Goal: Task Accomplishment & Management: Use online tool/utility

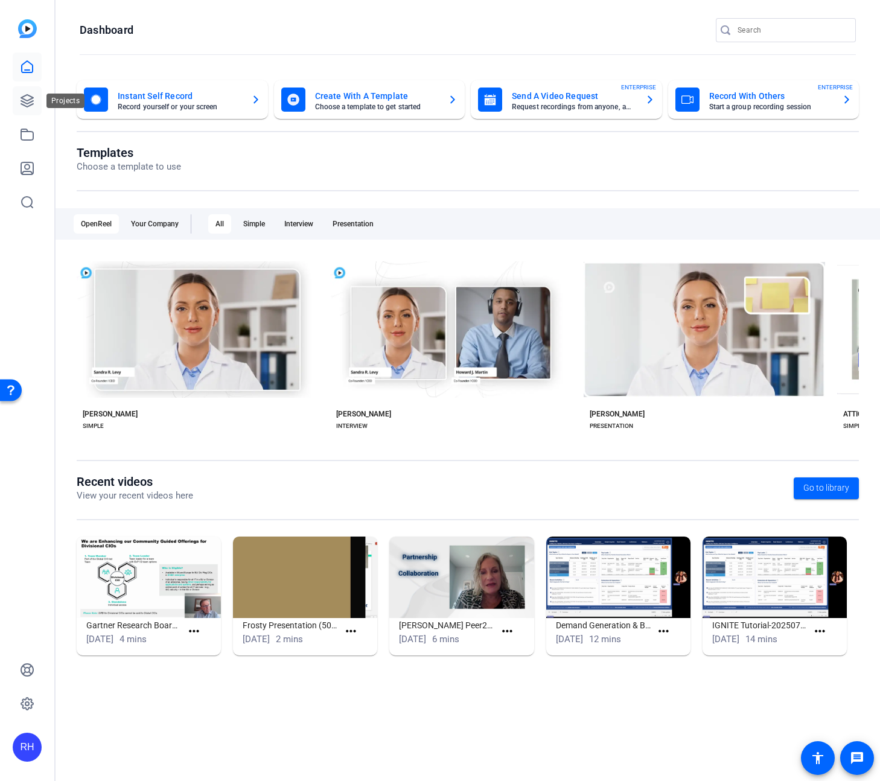
click at [26, 101] on icon at bounding box center [27, 101] width 14 height 14
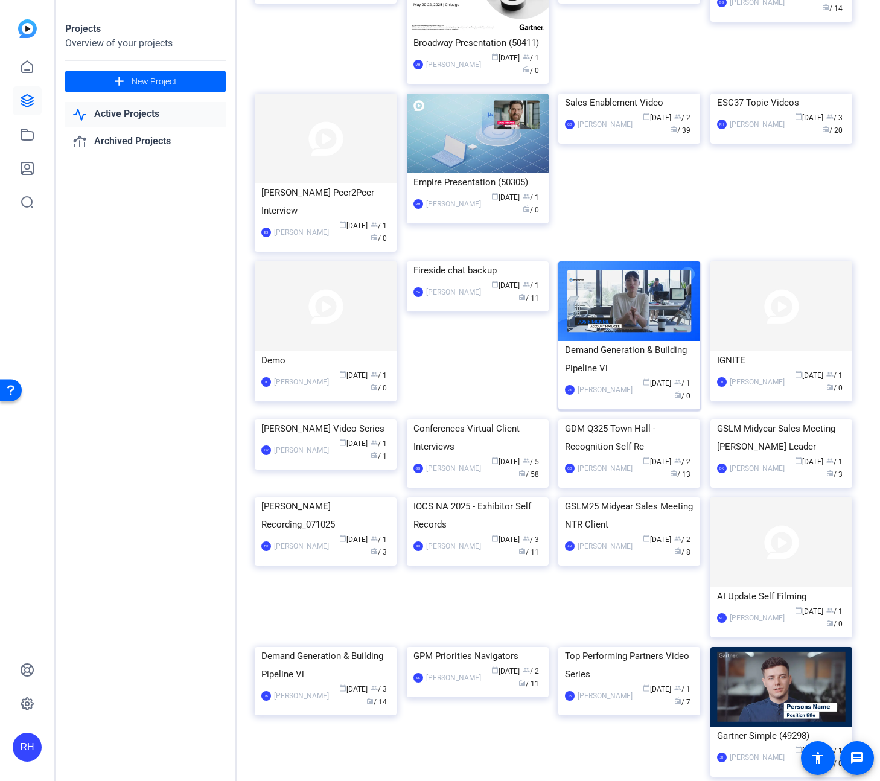
scroll to position [761, 0]
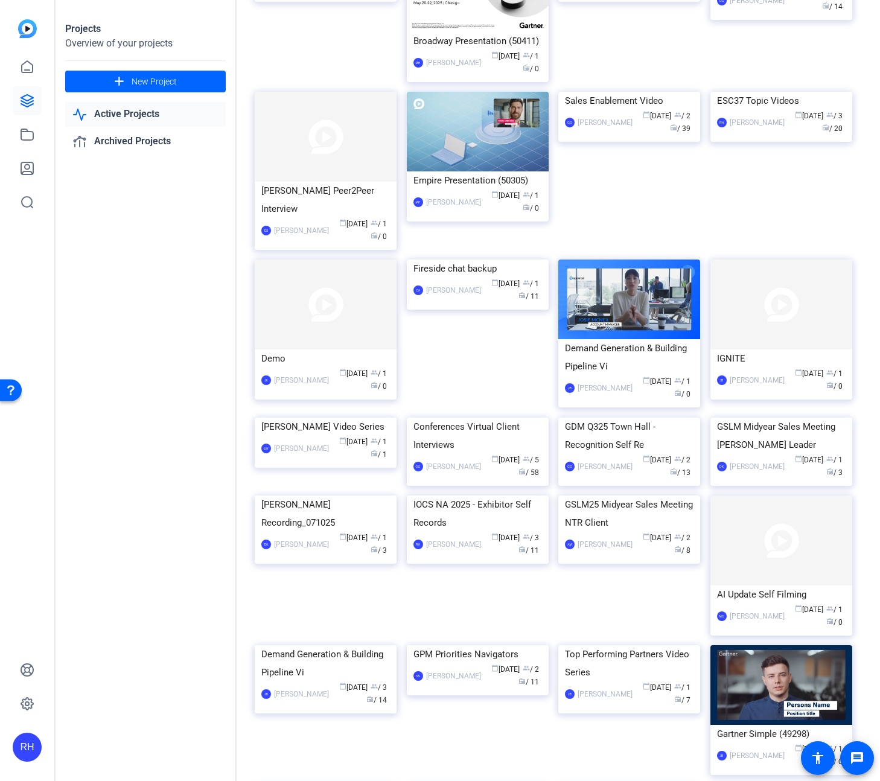
click at [499, 418] on img at bounding box center [478, 418] width 142 height 0
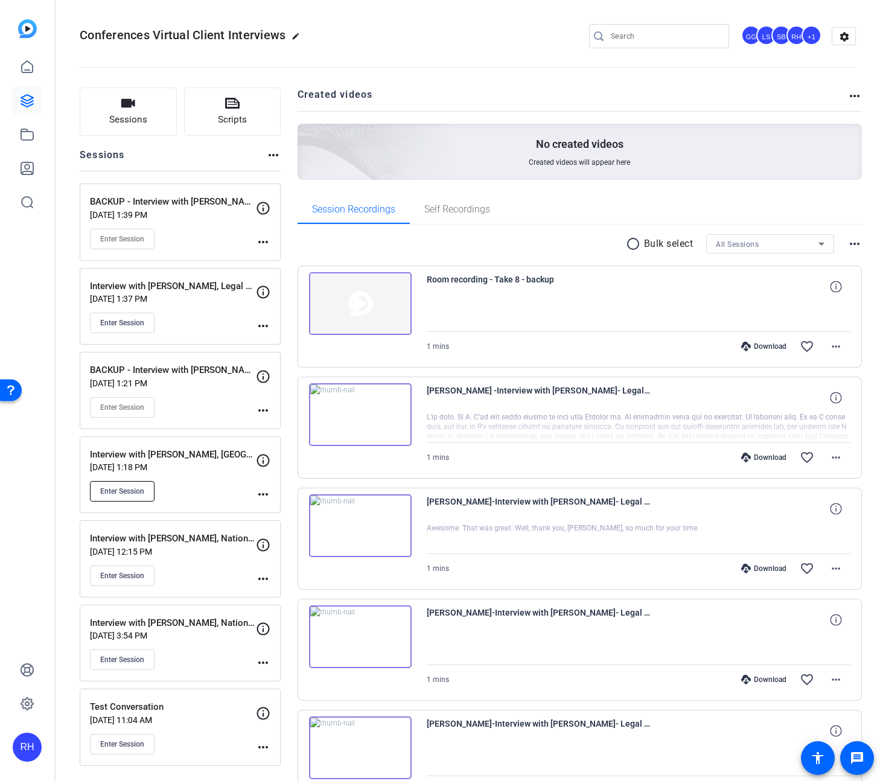
scroll to position [1, 0]
click at [120, 494] on span "Enter Session" at bounding box center [122, 491] width 44 height 10
click at [68, 247] on div "Sessions Scripts Sessions more_horiz BACKUP - Interview with Mark Hall, Legal &…" at bounding box center [468, 757] width 824 height 1370
click at [853, 758] on mat-icon "message" at bounding box center [857, 758] width 14 height 14
click at [224, 162] on div "Sessions more_horiz" at bounding box center [180, 158] width 201 height 23
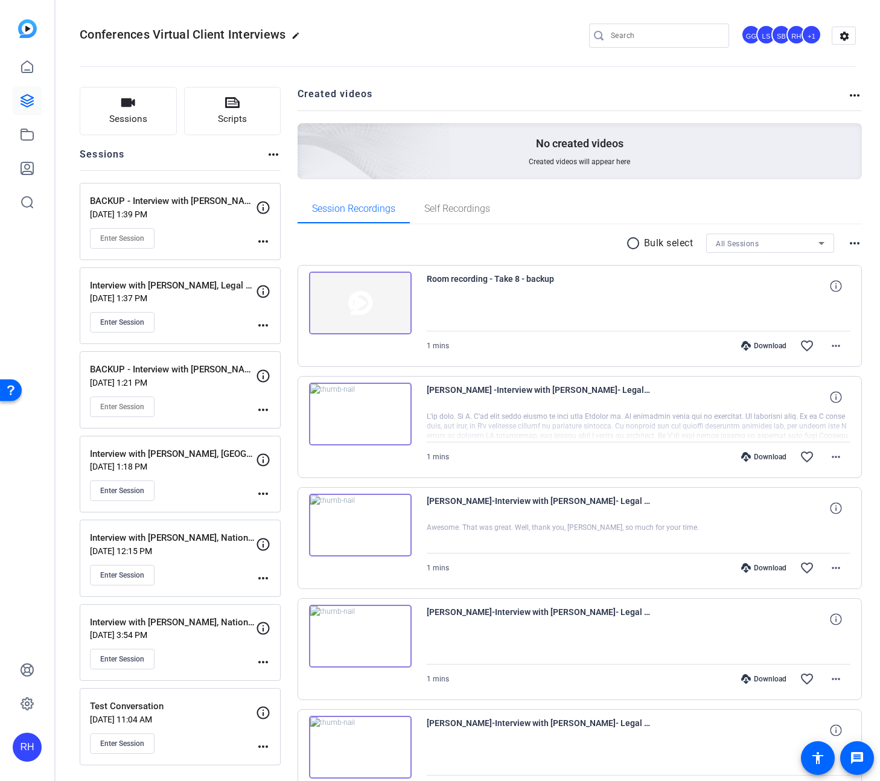
click at [272, 240] on div "BACKUP - Interview with Mark Hall, Legal & General Aug 18, 2025 @ 1:39 PM Enter…" at bounding box center [180, 221] width 201 height 77
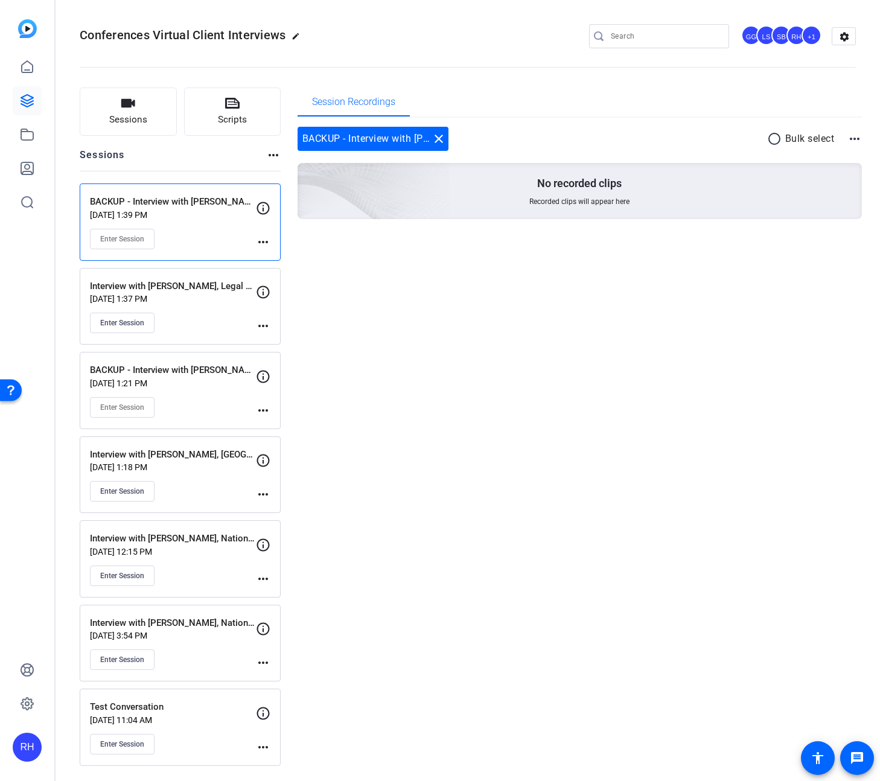
click at [62, 309] on div "Sessions Scripts Sessions more_horiz BACKUP - Interview with Mark Hall, Legal &…" at bounding box center [468, 426] width 824 height 709
click at [440, 416] on div "Session Recordings BACKUP - Interview with Mark Hall, Legal & General close rad…" at bounding box center [580, 427] width 565 height 678
click at [435, 135] on mat-icon "close" at bounding box center [439, 139] width 14 height 14
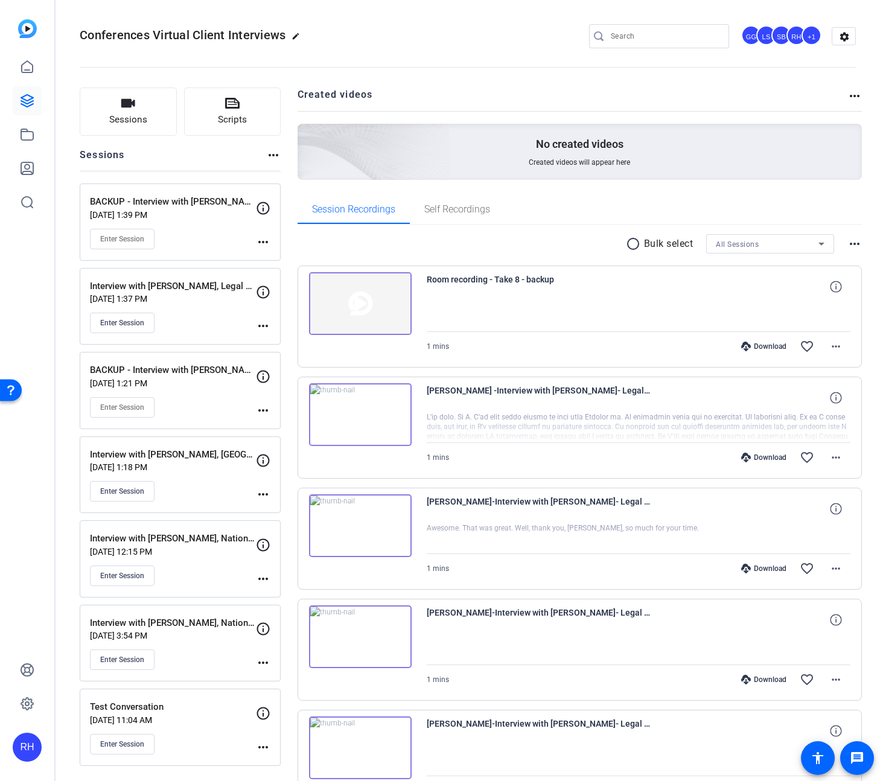
click at [271, 415] on div "BACKUP - Interview with Terry O'Laoghaire, State Street Aug 14, 2025 @ 1:21 PM …" at bounding box center [180, 390] width 201 height 77
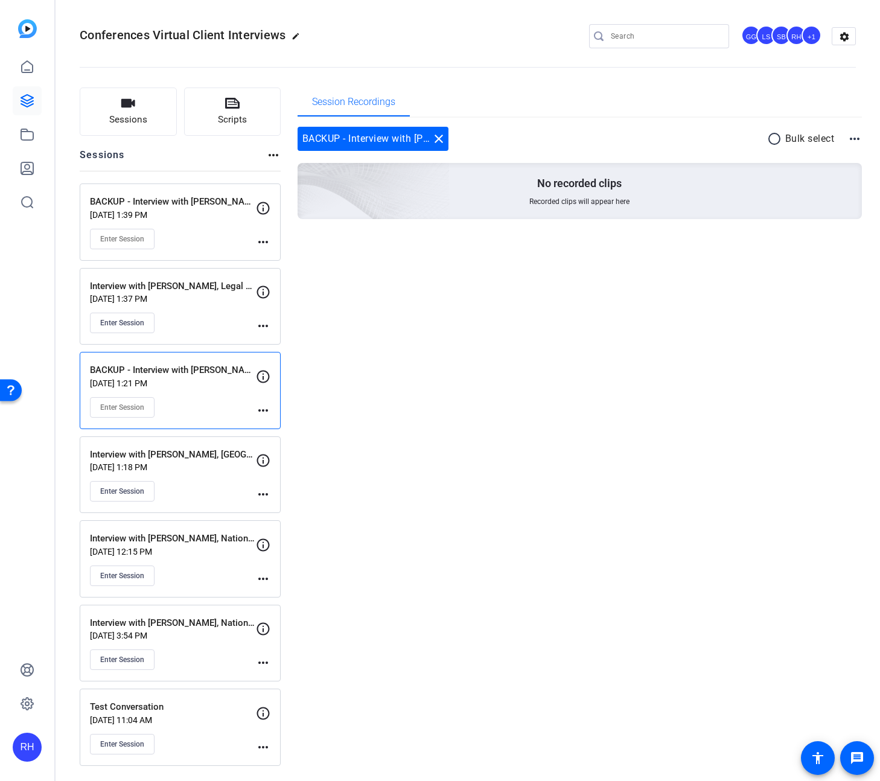
click at [262, 413] on mat-icon "more_horiz" at bounding box center [263, 410] width 14 height 14
click at [435, 136] on div at bounding box center [440, 390] width 880 height 781
click at [442, 141] on mat-icon "close" at bounding box center [439, 139] width 14 height 14
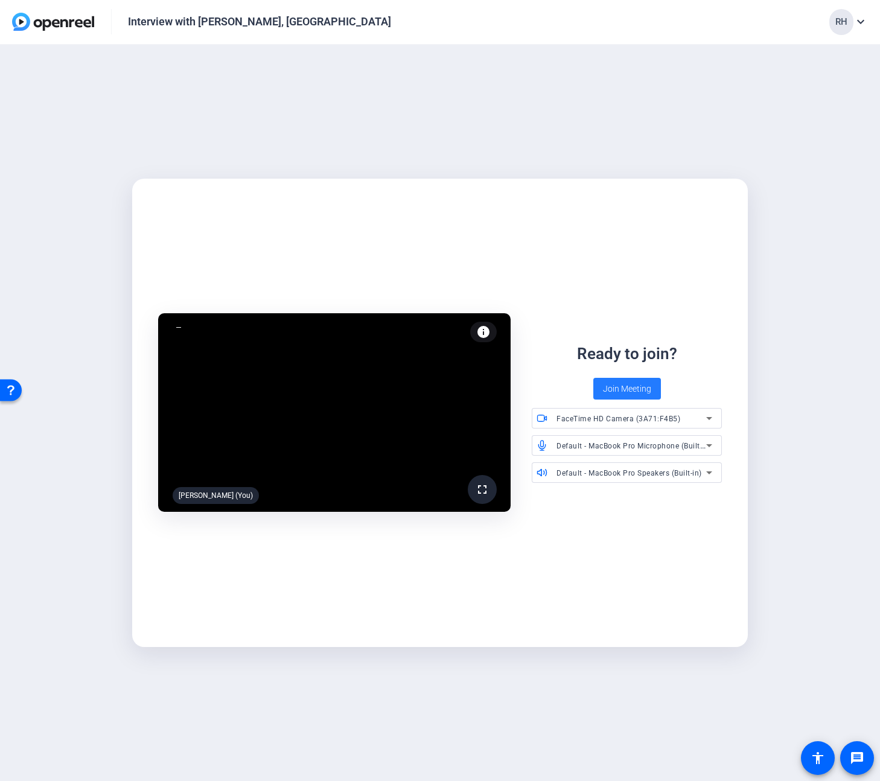
click at [623, 386] on span "Join Meeting" at bounding box center [627, 389] width 48 height 13
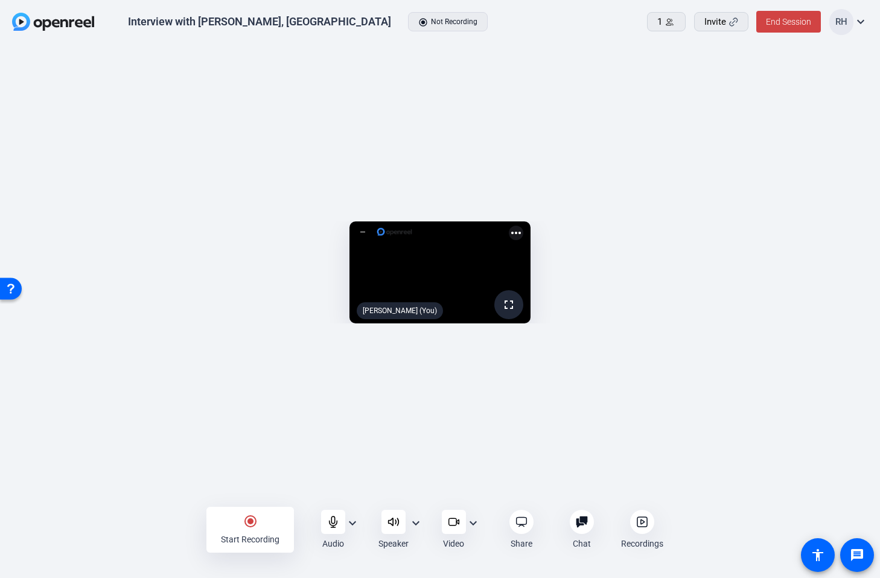
click at [638, 527] on icon at bounding box center [642, 522] width 12 height 12
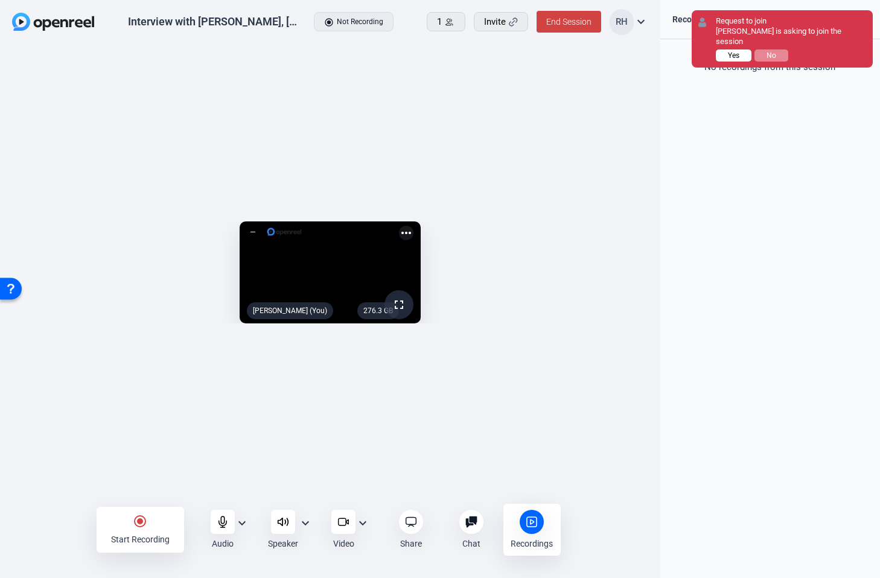
drag, startPoint x: 726, startPoint y: 56, endPoint x: 732, endPoint y: 57, distance: 6.2
click at [726, 56] on button "Yes" at bounding box center [734, 55] width 36 height 12
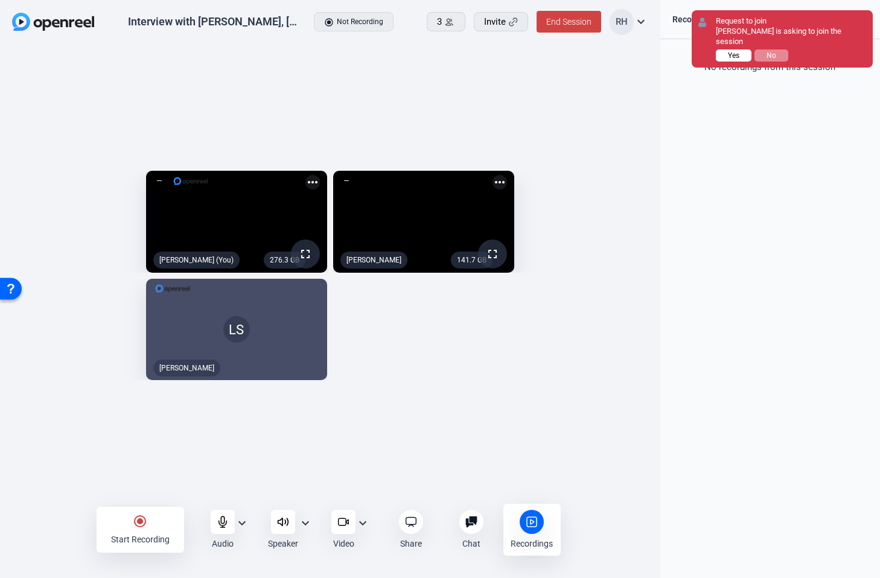
click at [726, 49] on button "Yes" at bounding box center [734, 55] width 36 height 12
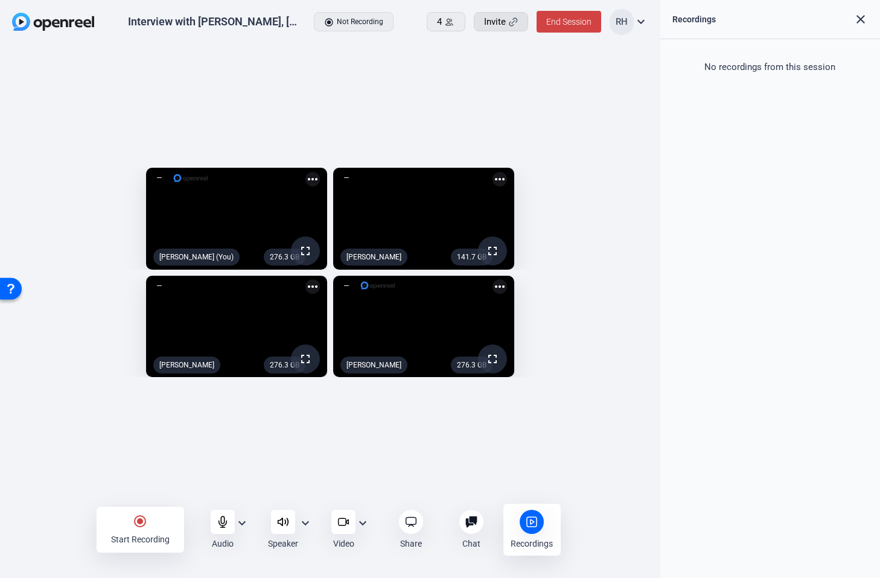
click at [502, 27] on span "Invite" at bounding box center [495, 22] width 22 height 14
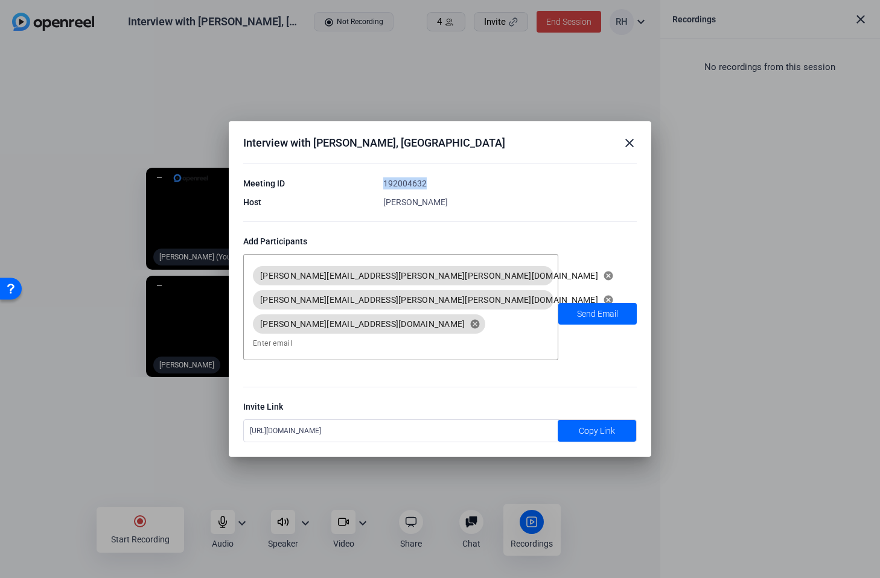
drag, startPoint x: 435, startPoint y: 200, endPoint x: 383, endPoint y: 202, distance: 52.6
click at [383, 190] on div "192004632" at bounding box center [509, 183] width 253 height 12
copy div "192004632"
click at [629, 150] on mat-icon "close" at bounding box center [629, 143] width 14 height 14
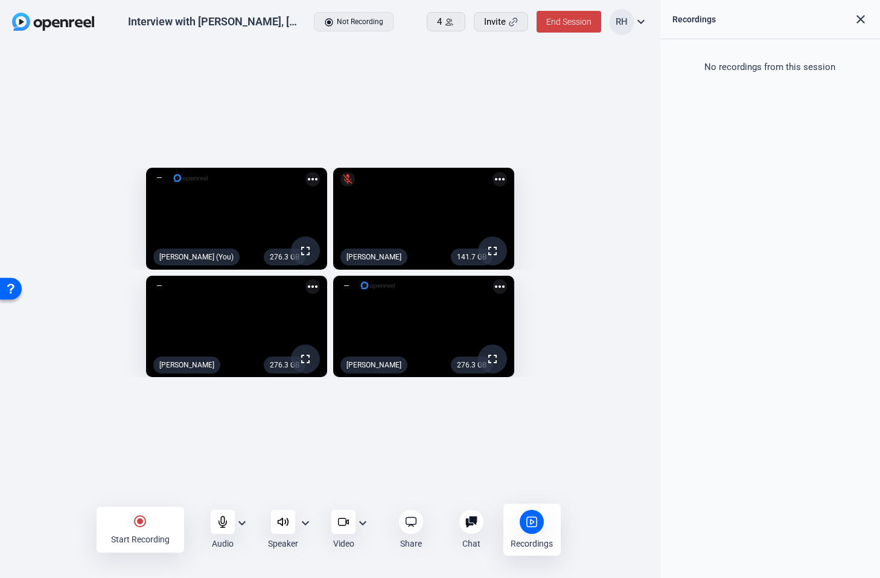
click at [64, 49] on div "276.3 GB fullscreen Rob Harpin (You) more_horiz 141.7 GB fullscreen mic_off Dan…" at bounding box center [330, 276] width 660 height 462
click at [553, 25] on span "End Session" at bounding box center [568, 22] width 45 height 10
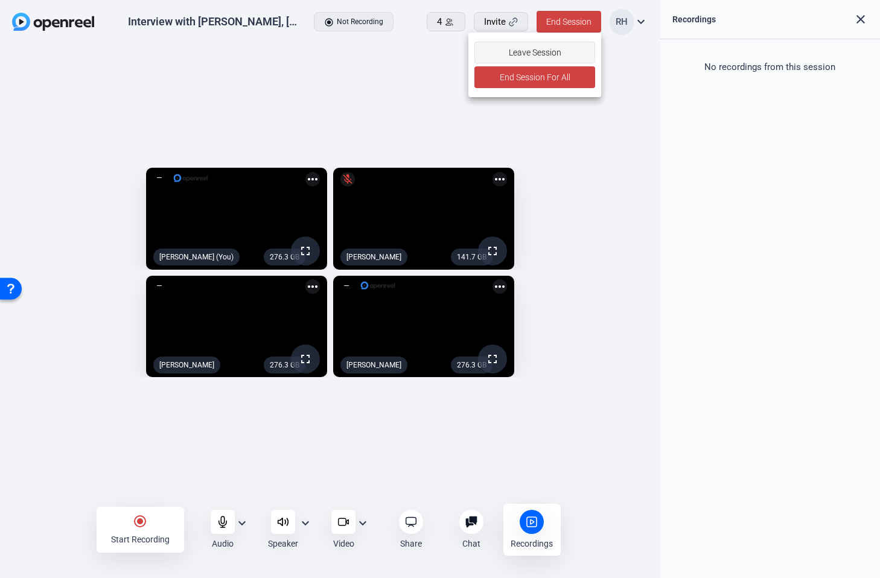
click at [531, 58] on span "Leave Session" at bounding box center [534, 52] width 53 height 23
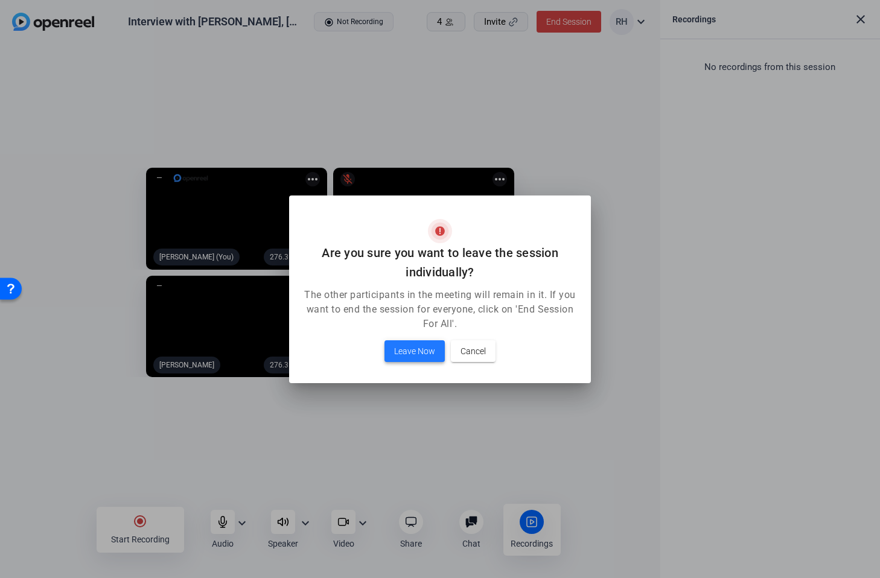
click at [412, 348] on span "Leave Now" at bounding box center [414, 351] width 41 height 14
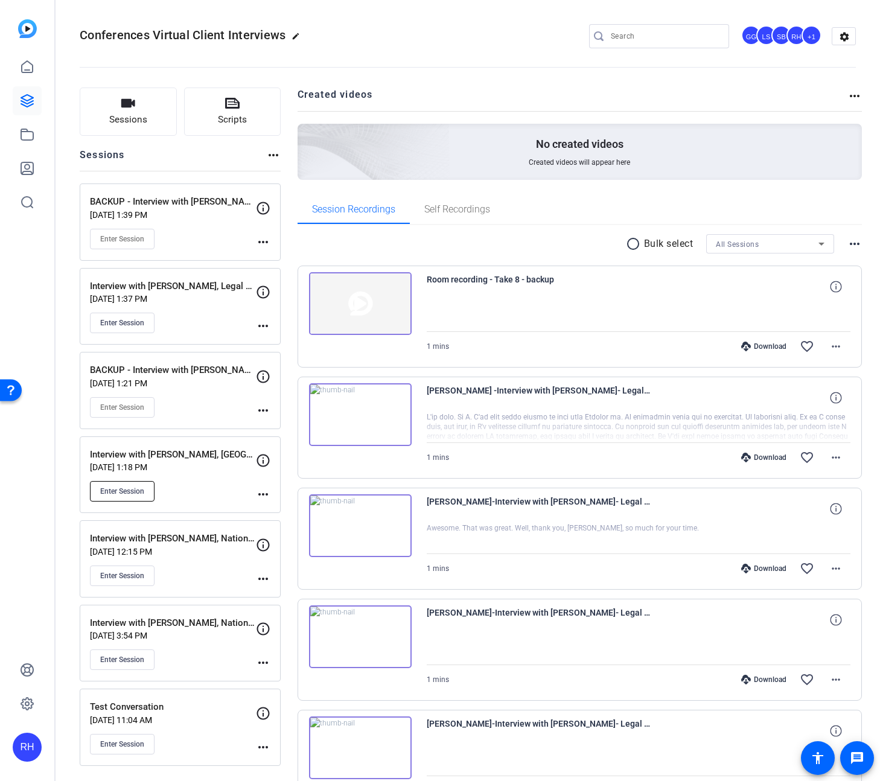
click at [139, 475] on div "Interview with Terry O'Laoghaire, State Street Aug 14, 2025 @ 1:18 PM Enter Ses…" at bounding box center [173, 475] width 166 height 54
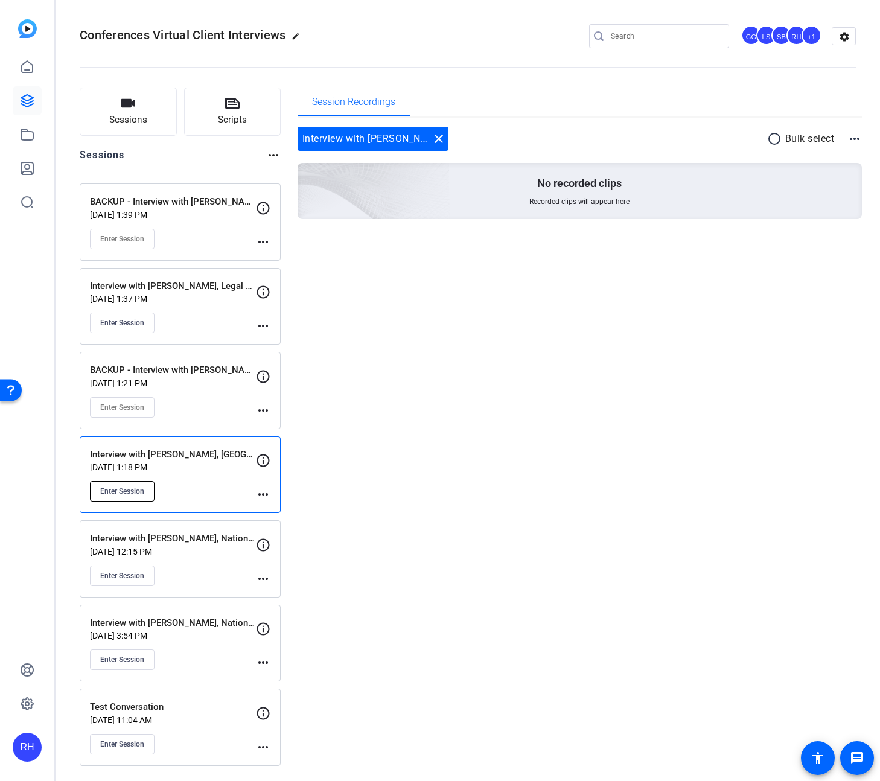
click at [137, 488] on span "Enter Session" at bounding box center [122, 491] width 44 height 10
click at [361, 436] on div "Session Recordings Interview with Terry O'Laoghaire, State Street close radio_b…" at bounding box center [580, 427] width 565 height 678
click at [232, 420] on div "BACKUP - Interview with Terry O'Laoghaire, State Street Aug 14, 2025 @ 1:21 PM …" at bounding box center [180, 390] width 201 height 77
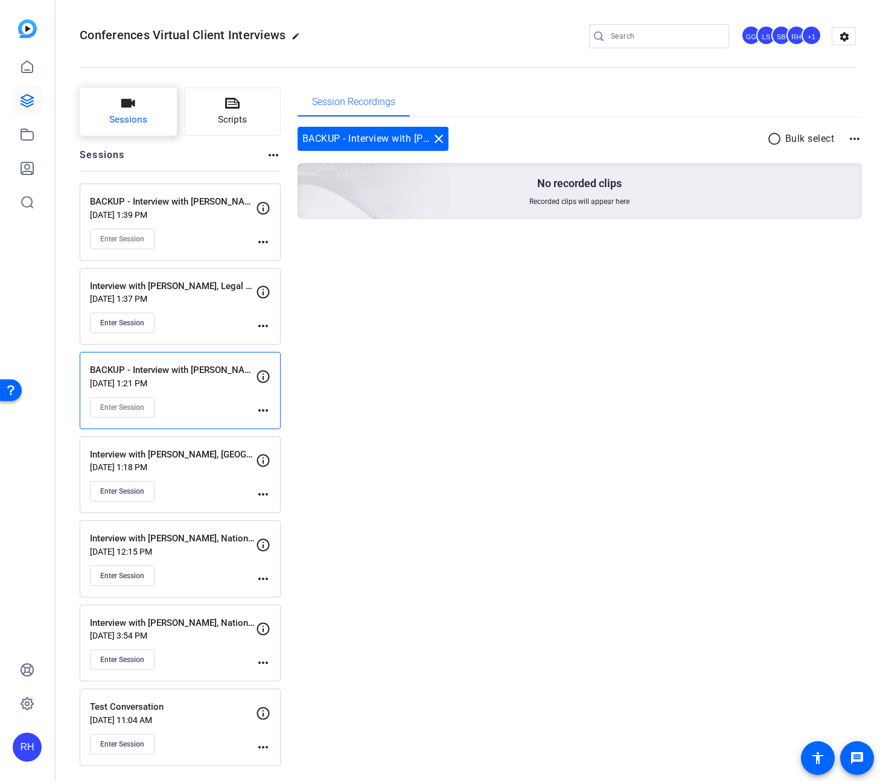
click at [136, 113] on span "Sessions" at bounding box center [128, 120] width 38 height 14
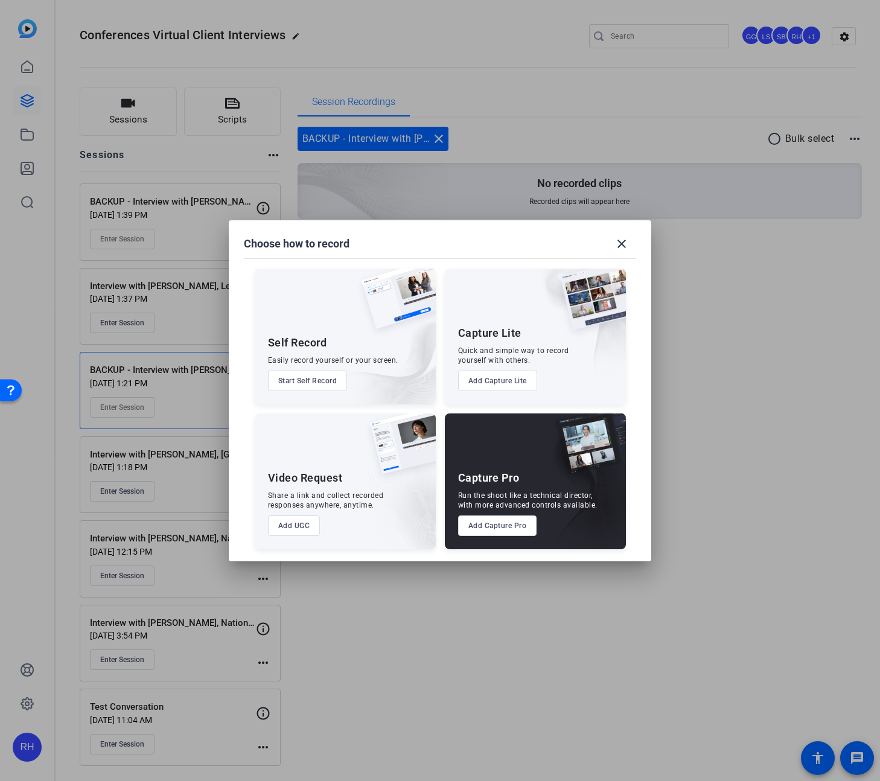
click at [500, 536] on div "Capture Pro Run the shoot like a technical director, with more advanced control…" at bounding box center [535, 481] width 181 height 136
click at [499, 523] on button "Add Capture Pro" at bounding box center [497, 525] width 79 height 21
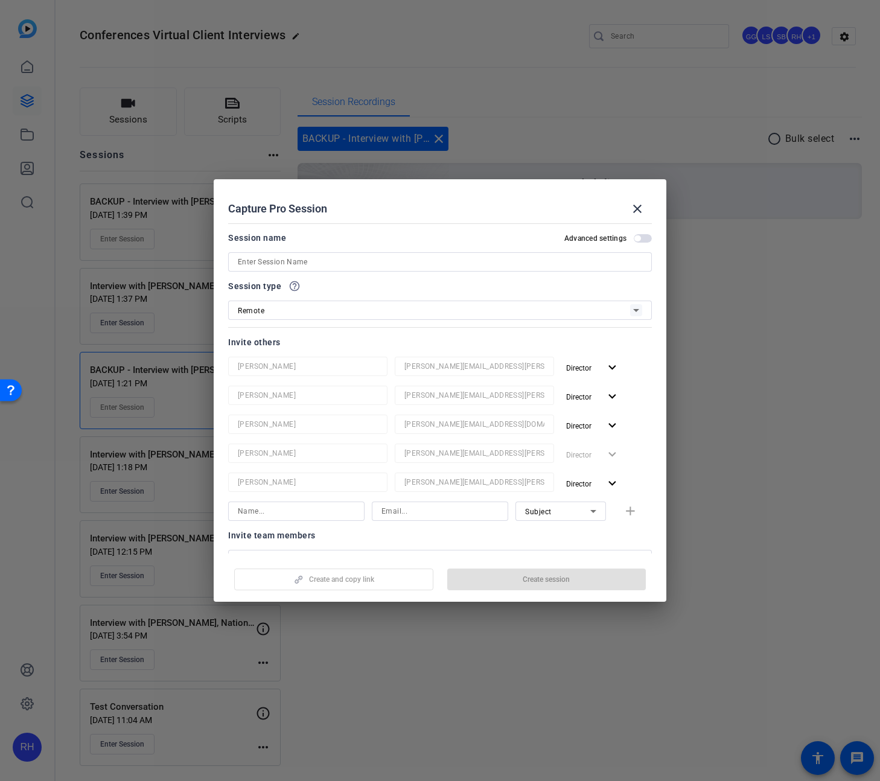
click at [337, 264] on input at bounding box center [440, 262] width 404 height 14
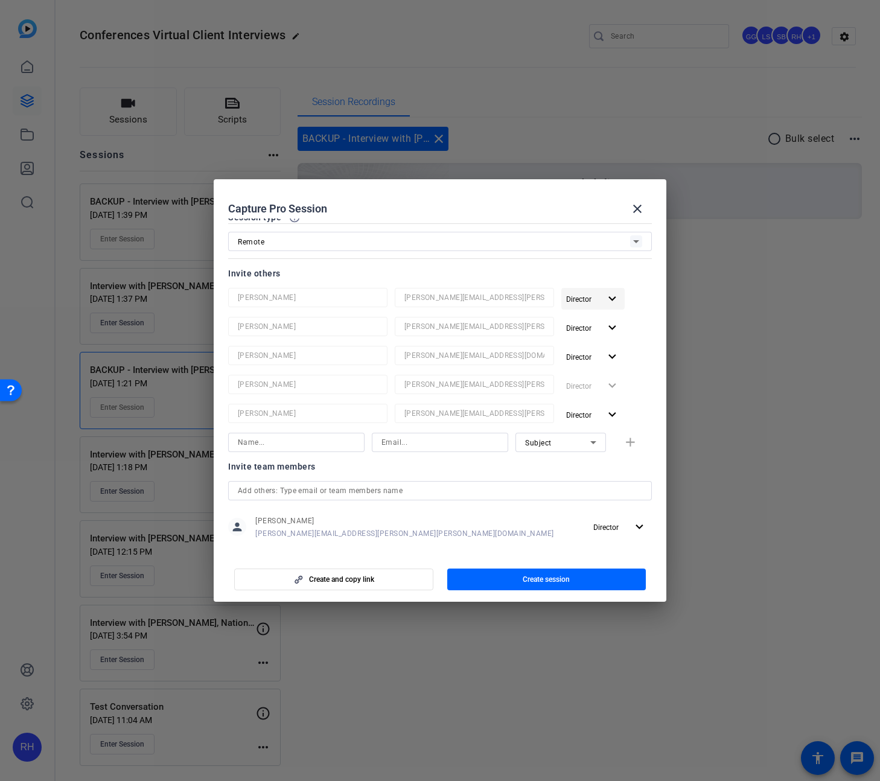
scroll to position [63, 0]
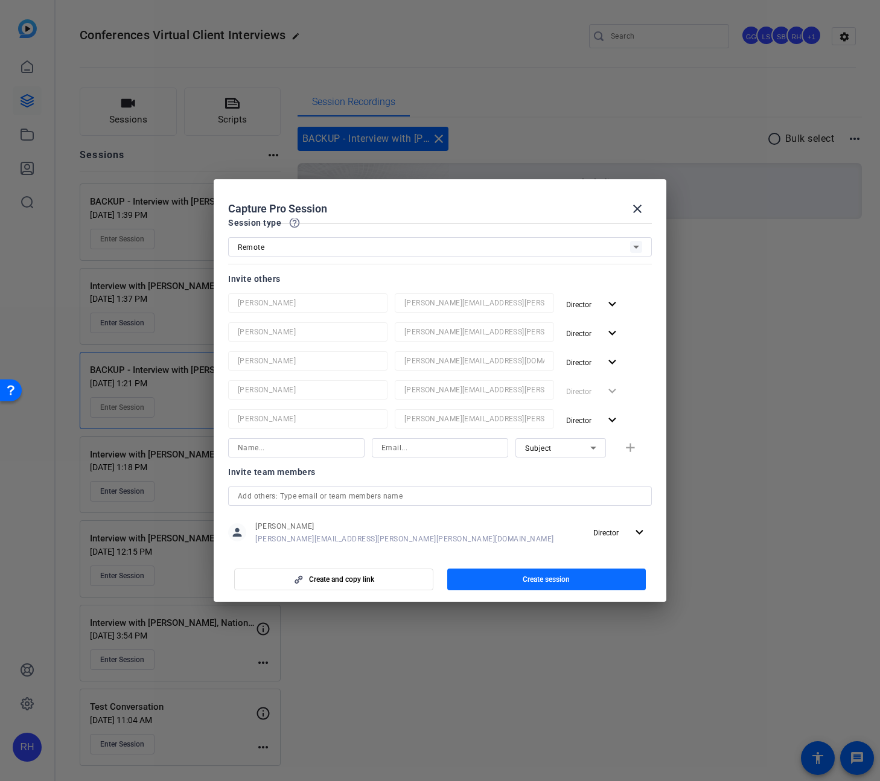
type input "[PERSON_NAME][GEOGRAPHIC_DATA]"
drag, startPoint x: 562, startPoint y: 580, endPoint x: 577, endPoint y: 581, distance: 15.1
click at [563, 580] on span "Create session" at bounding box center [546, 580] width 47 height 10
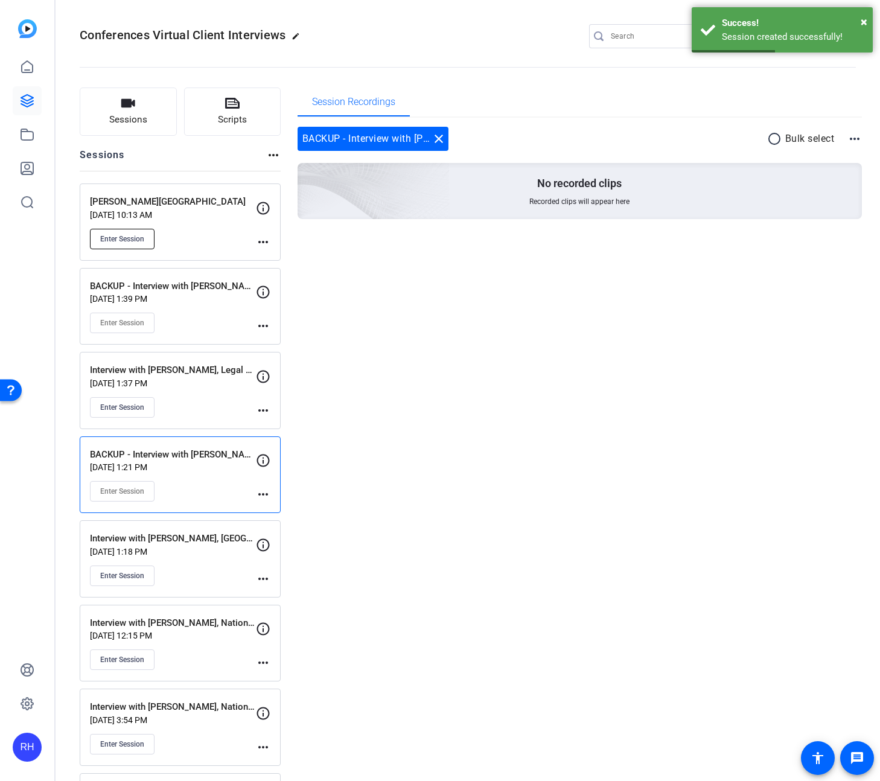
click at [136, 237] on span "Enter Session" at bounding box center [122, 239] width 44 height 10
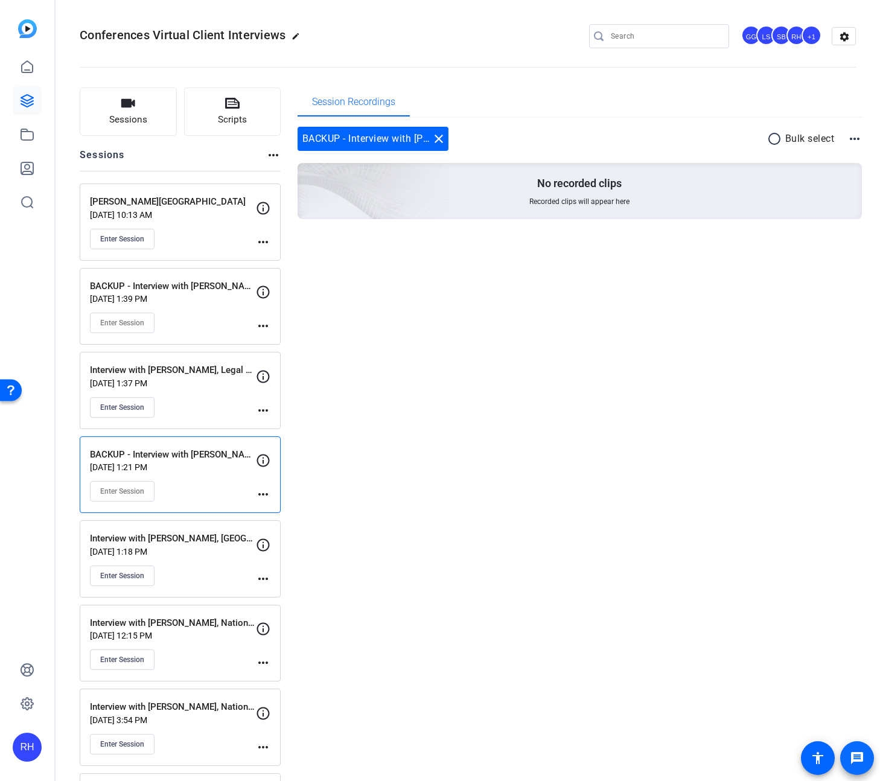
click at [858, 752] on mat-icon "message" at bounding box center [857, 758] width 14 height 14
click at [360, 526] on div "Session Recordings BACKUP - Interview with Terry O'Laoghaire, State Street clos…" at bounding box center [580, 469] width 565 height 762
click at [267, 494] on mat-icon "more_horiz" at bounding box center [263, 494] width 14 height 14
click at [288, 528] on span "Archive Session" at bounding box center [293, 527] width 55 height 14
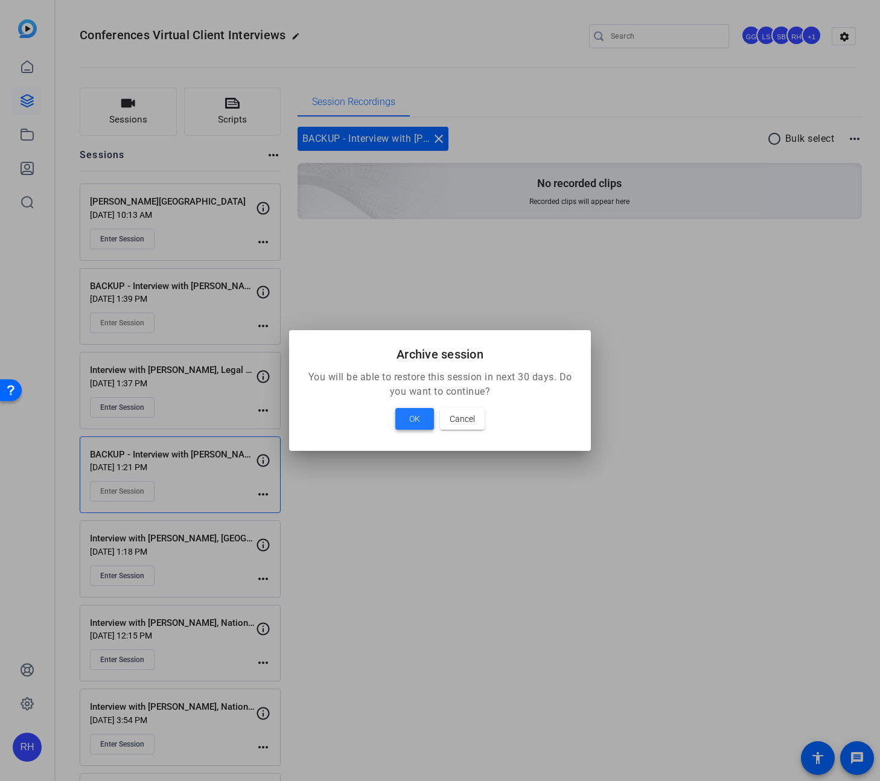
click at [419, 424] on span "OK" at bounding box center [414, 419] width 11 height 14
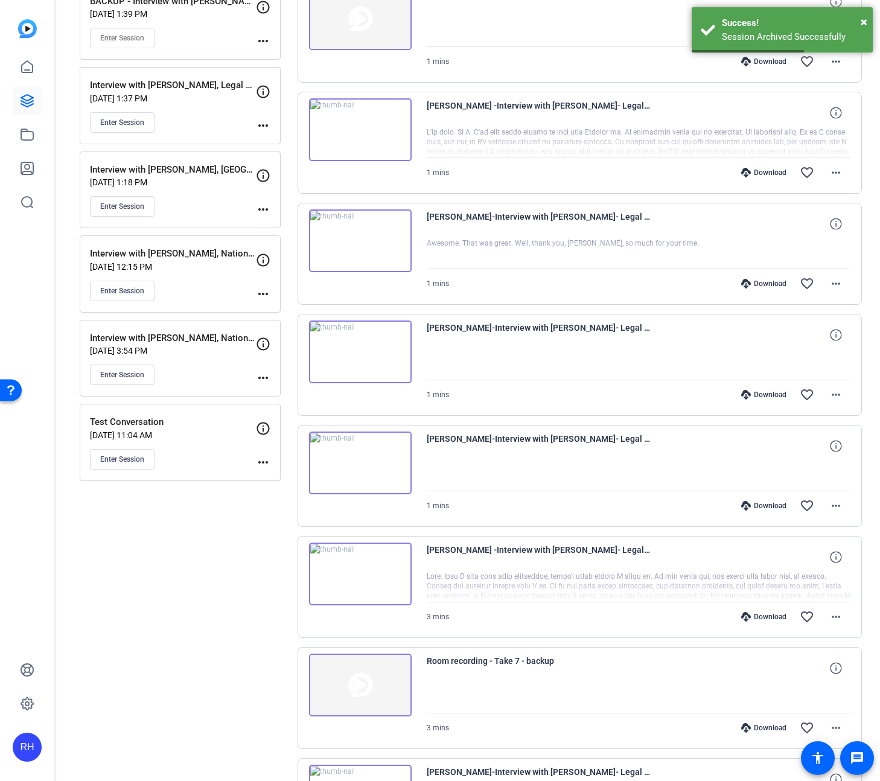
scroll to position [217, 0]
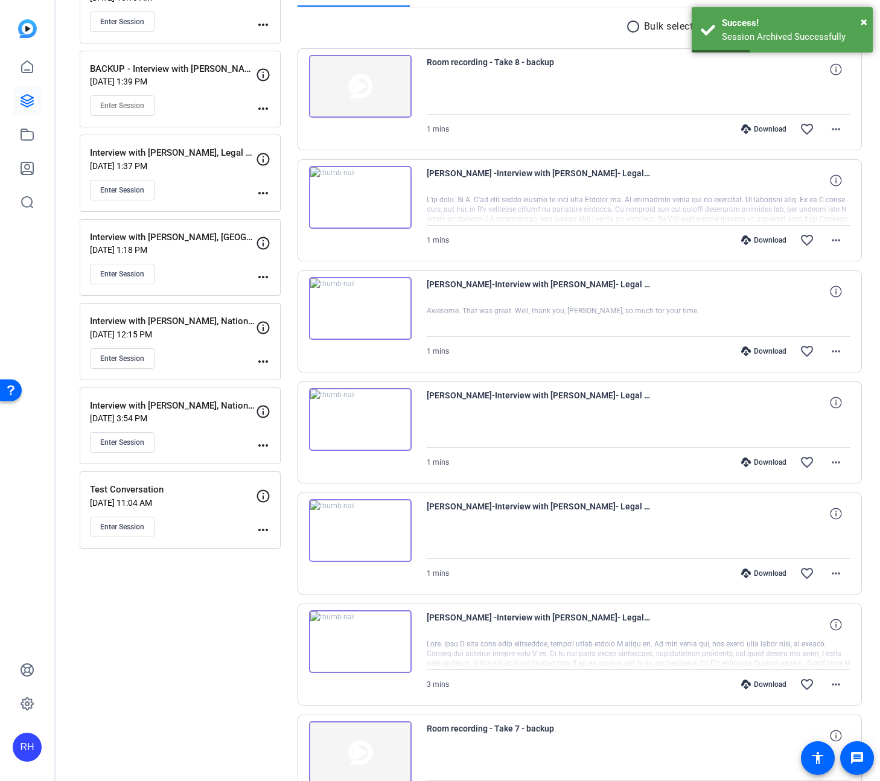
click at [264, 529] on mat-icon "more_horiz" at bounding box center [263, 530] width 14 height 14
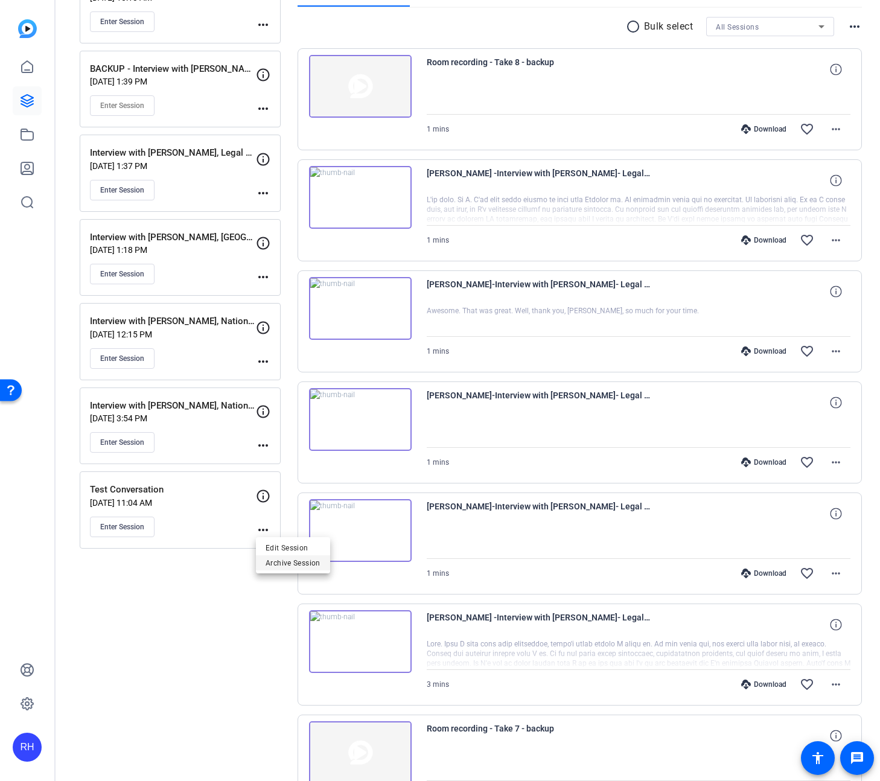
click at [270, 561] on span "Archive Session" at bounding box center [293, 562] width 55 height 14
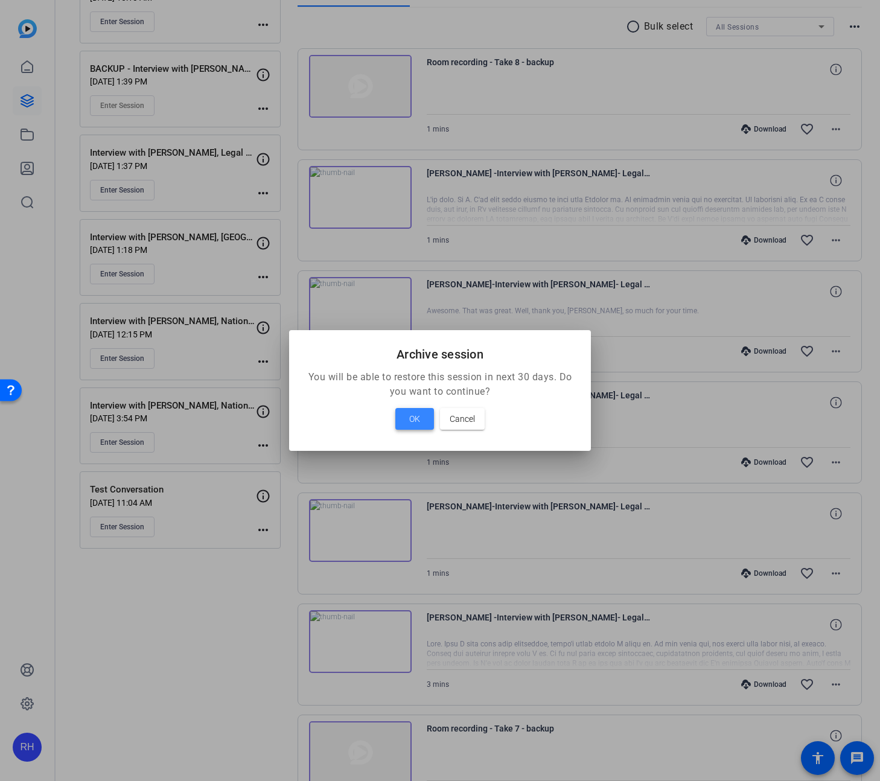
click at [420, 416] on span at bounding box center [414, 418] width 39 height 29
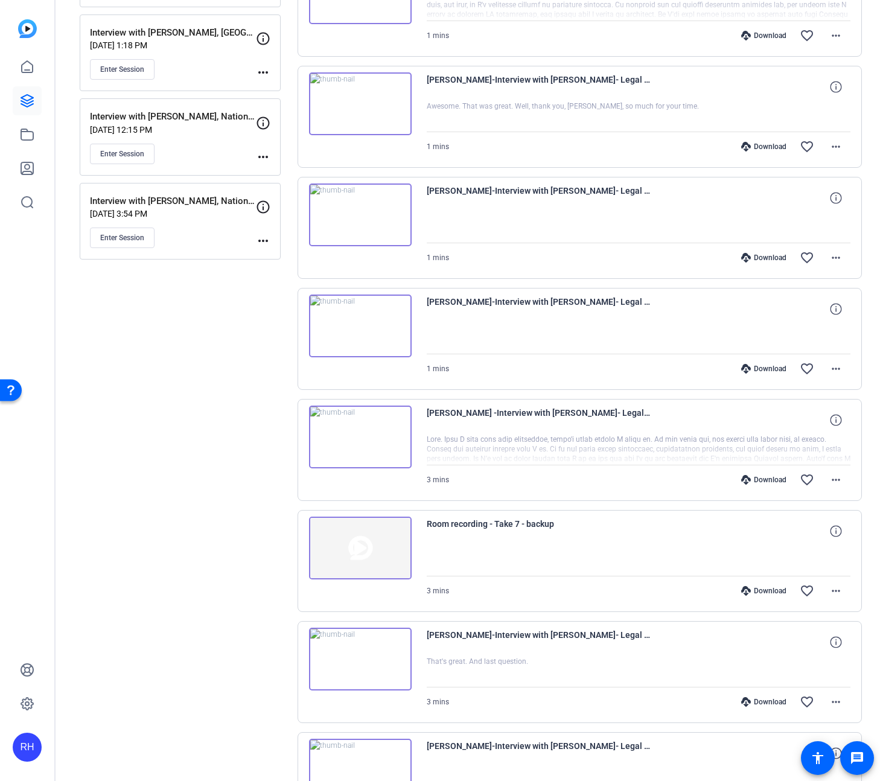
scroll to position [661, 0]
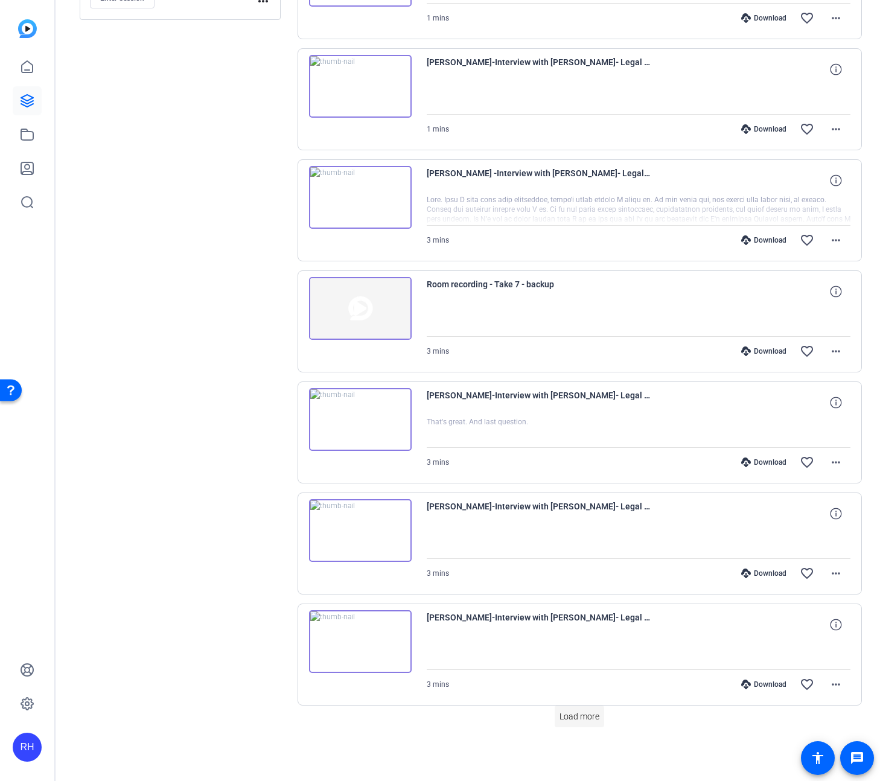
click at [587, 719] on span "Load more" at bounding box center [579, 716] width 40 height 13
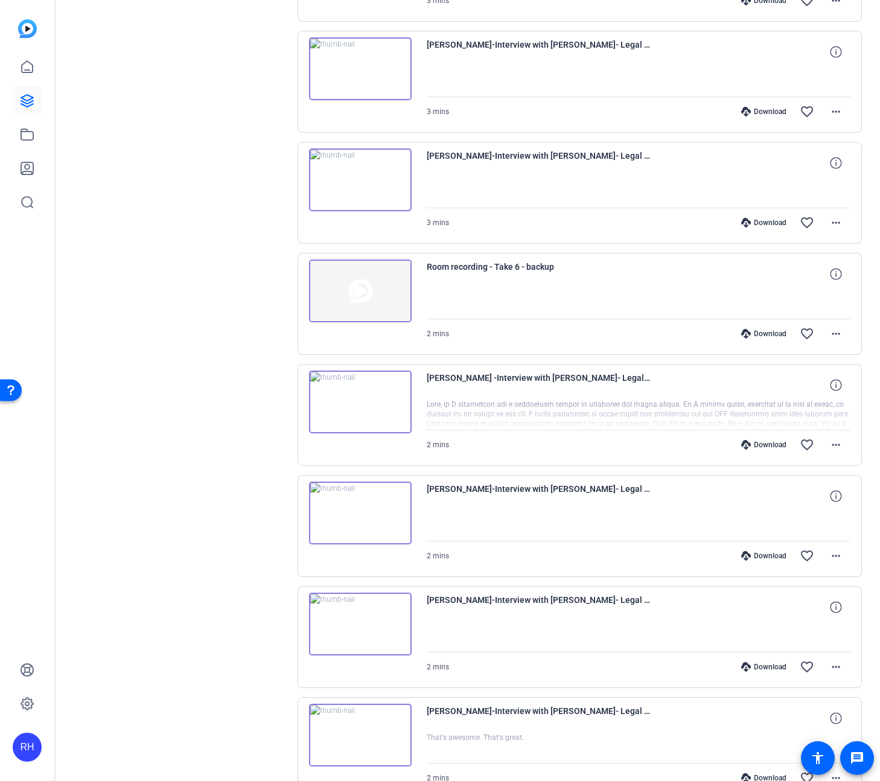
scroll to position [1772, 0]
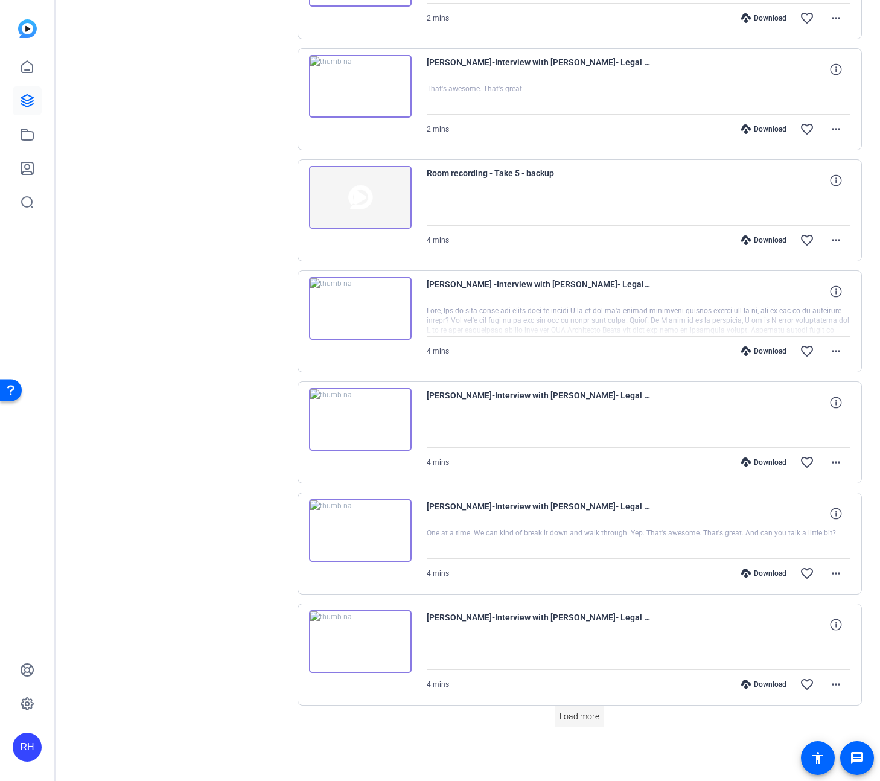
click at [585, 714] on span "Load more" at bounding box center [579, 716] width 40 height 13
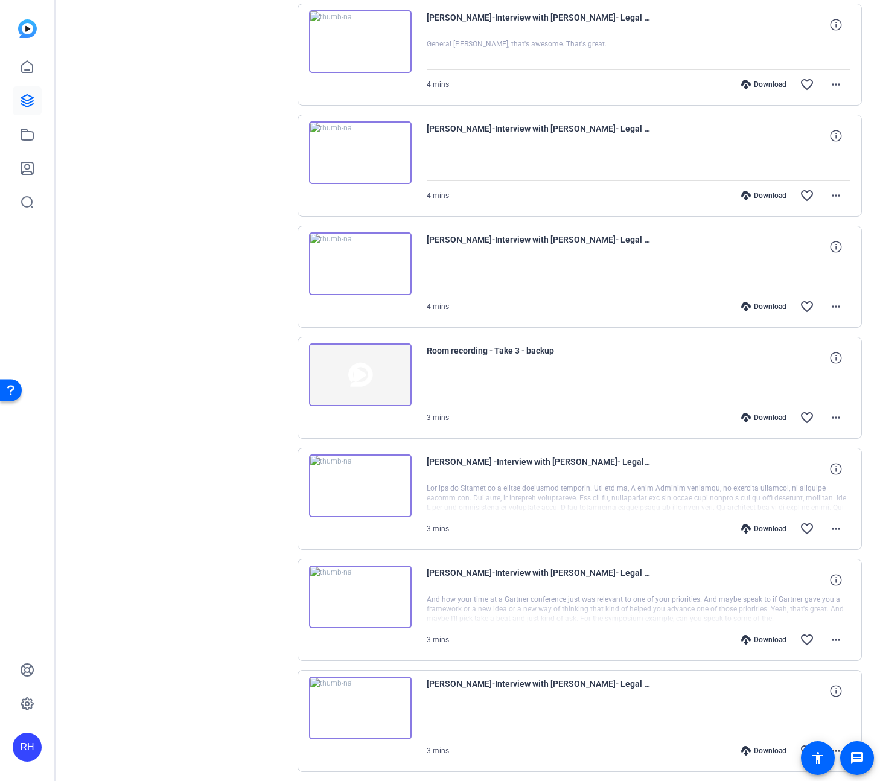
scroll to position [2883, 0]
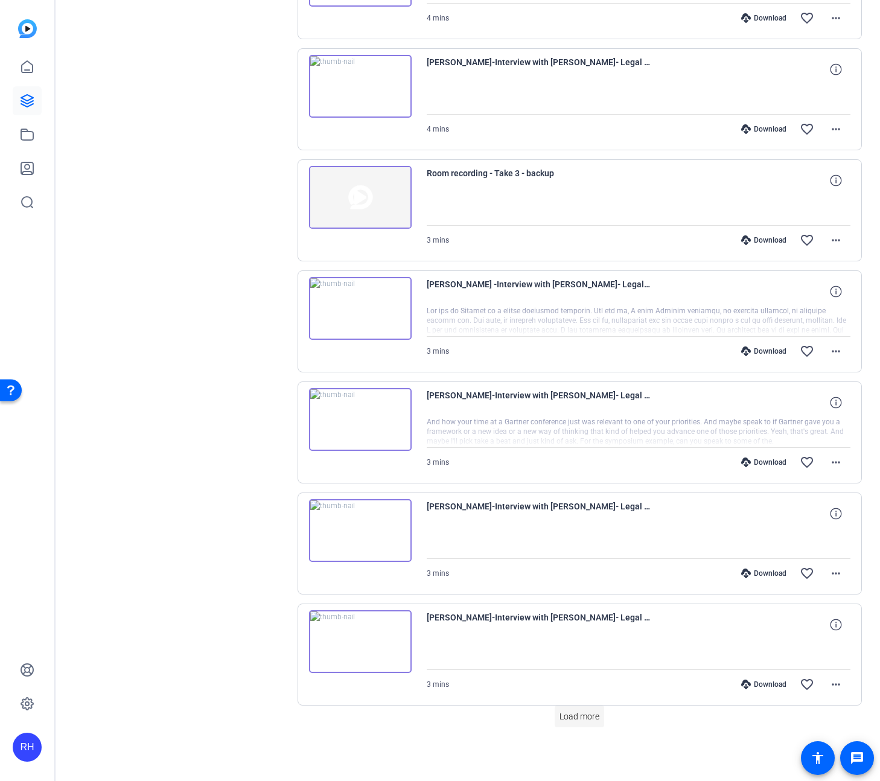
click at [593, 714] on span "Load more" at bounding box center [579, 716] width 40 height 13
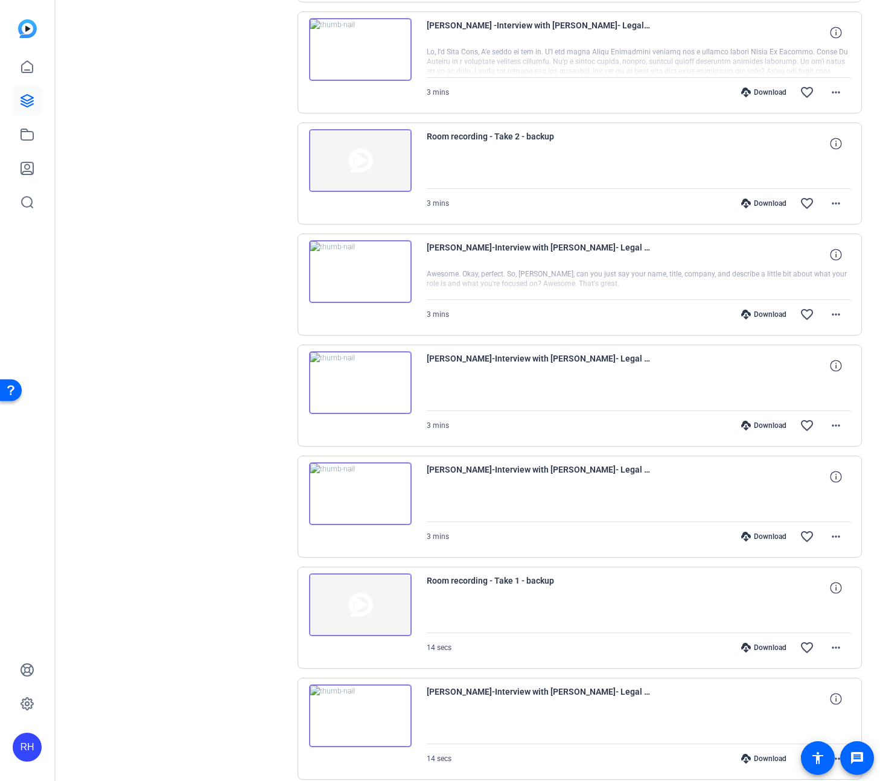
scroll to position [3993, 0]
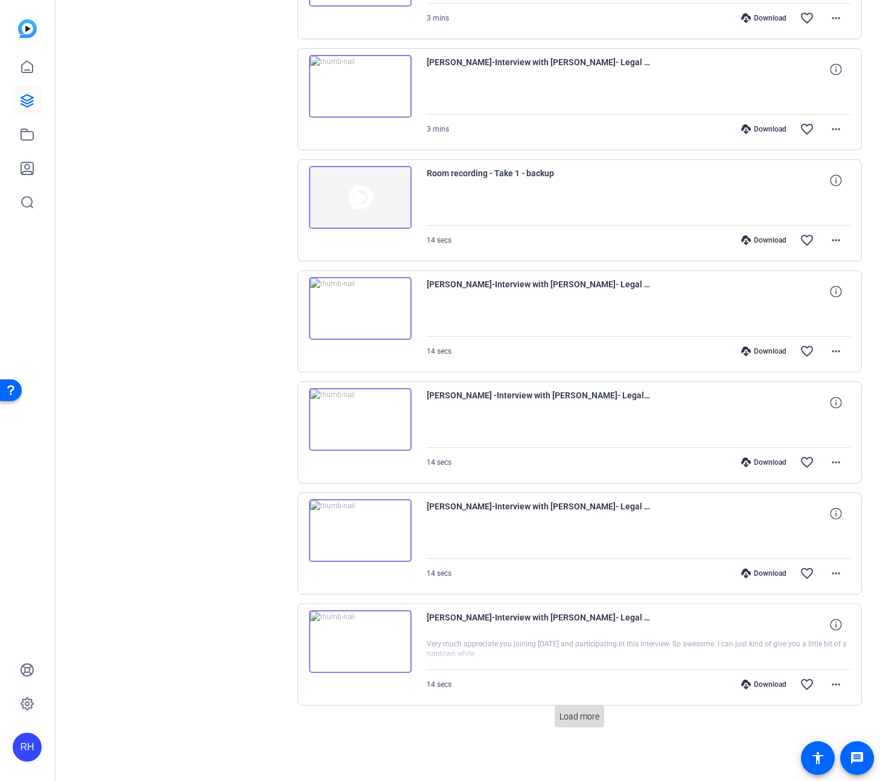
click at [588, 716] on span "Load more" at bounding box center [579, 716] width 40 height 13
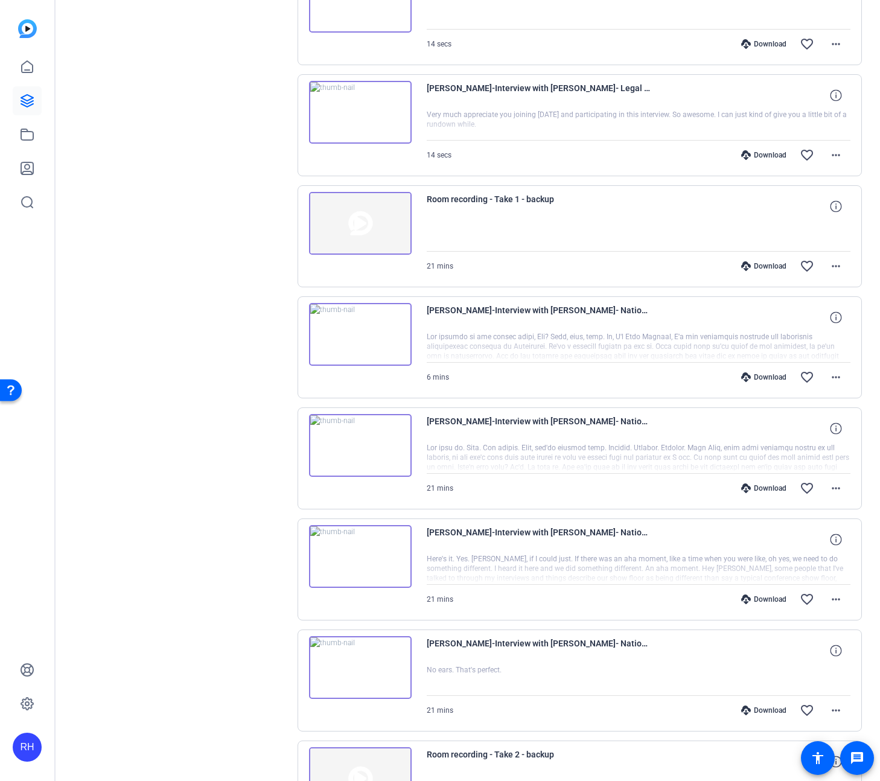
scroll to position [5104, 0]
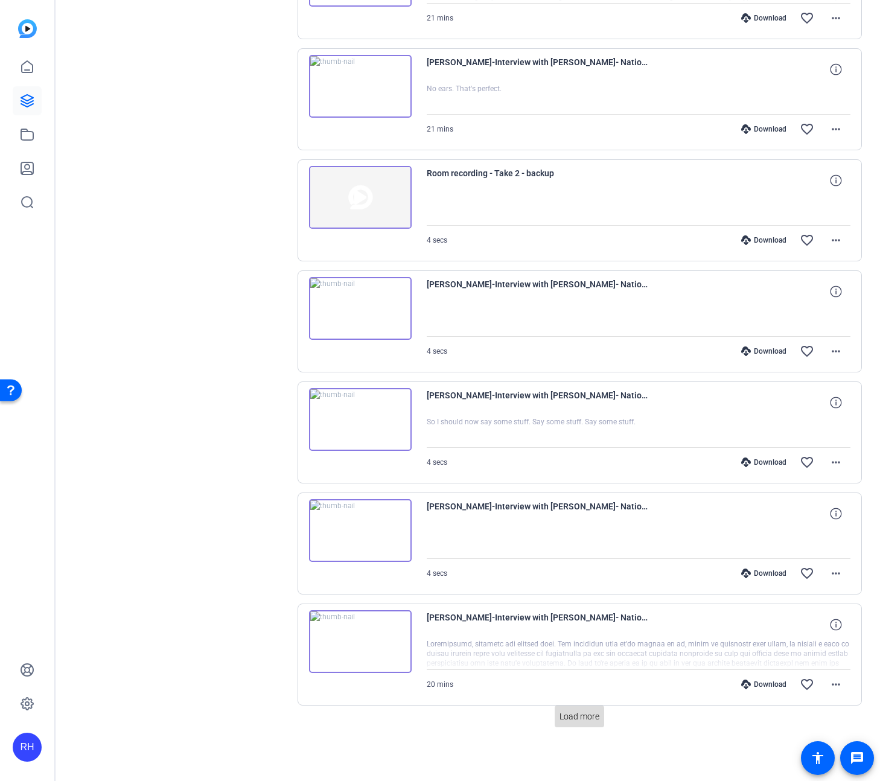
click at [588, 722] on span "Load more" at bounding box center [579, 716] width 40 height 13
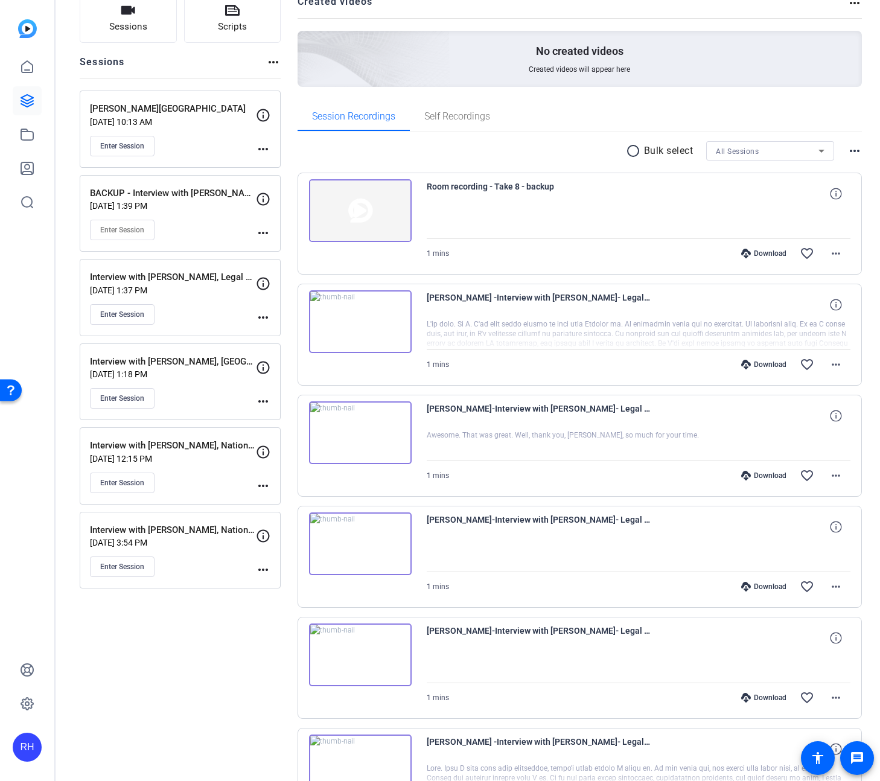
scroll to position [0, 0]
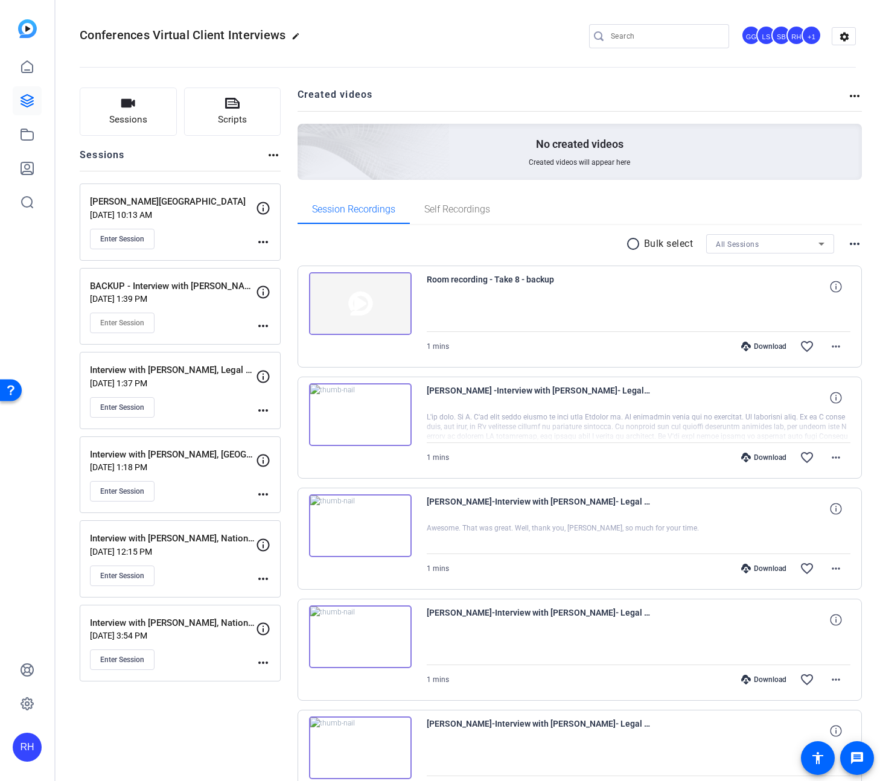
click at [258, 325] on mat-icon "more_horiz" at bounding box center [263, 326] width 14 height 14
click at [290, 359] on span "Archive Session" at bounding box center [293, 359] width 55 height 14
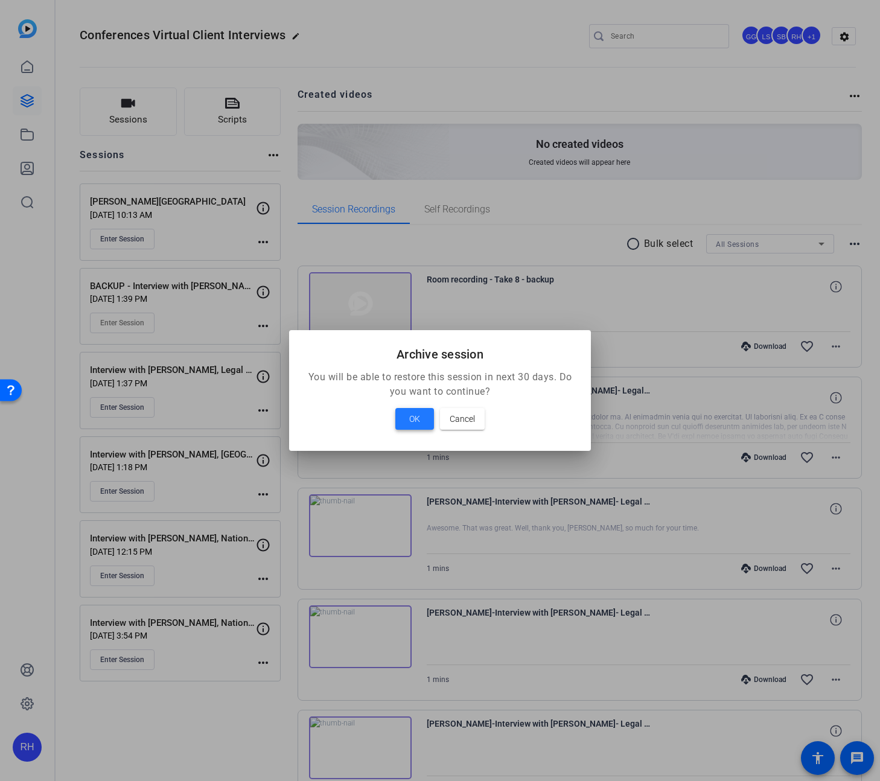
click at [416, 421] on span "OK" at bounding box center [414, 419] width 11 height 14
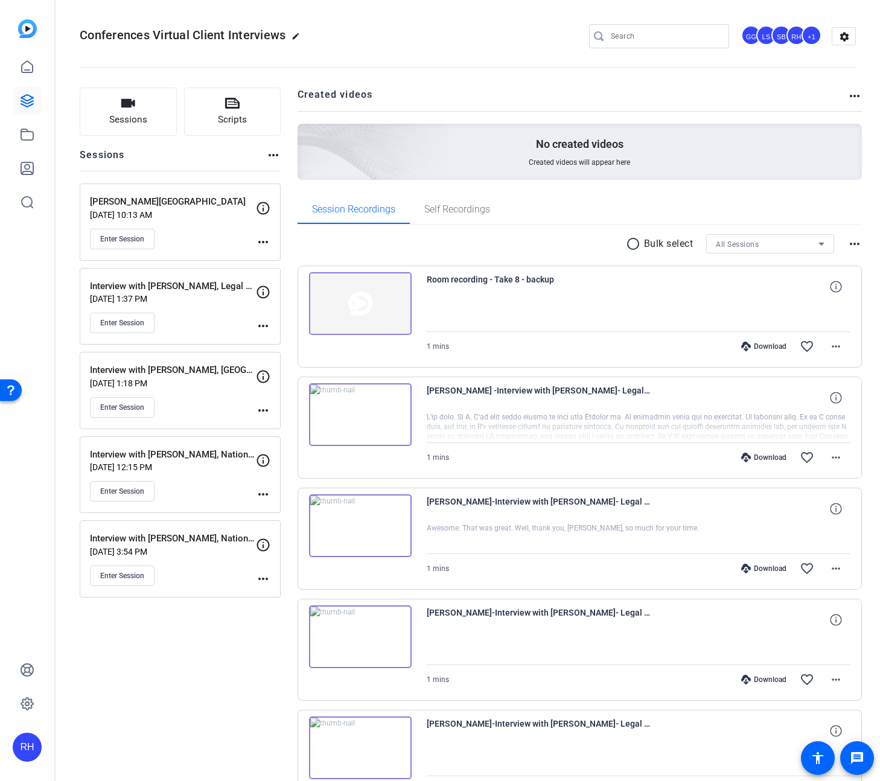
click at [265, 410] on mat-icon "more_horiz" at bounding box center [263, 410] width 14 height 14
click at [278, 439] on span "Archive Session" at bounding box center [293, 443] width 55 height 14
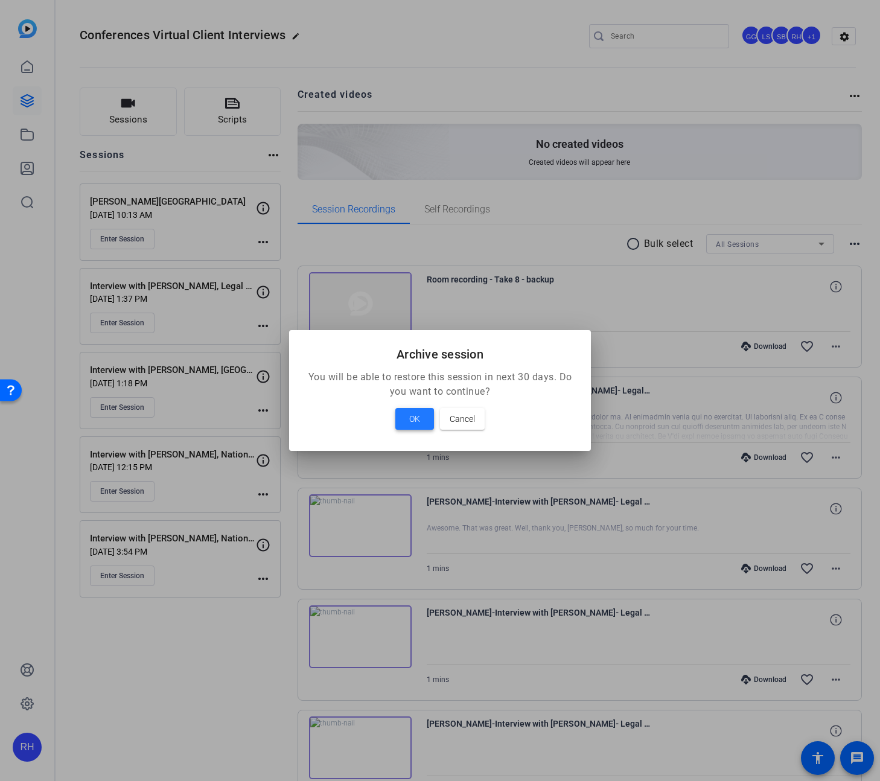
click at [410, 419] on span "OK" at bounding box center [414, 419] width 11 height 14
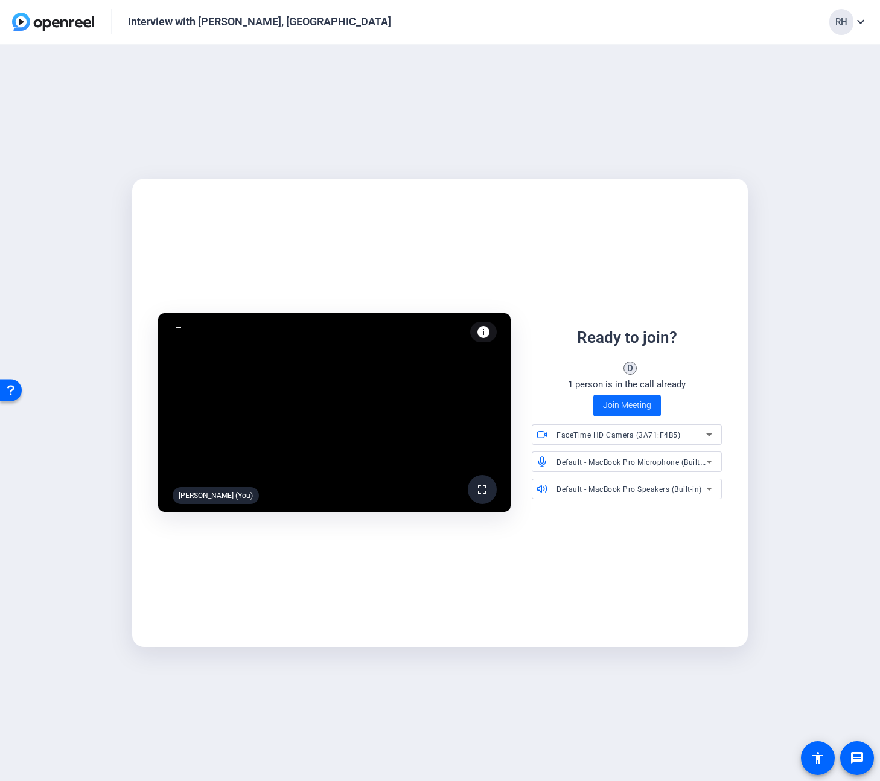
click at [628, 409] on span "Join Meeting" at bounding box center [627, 405] width 48 height 13
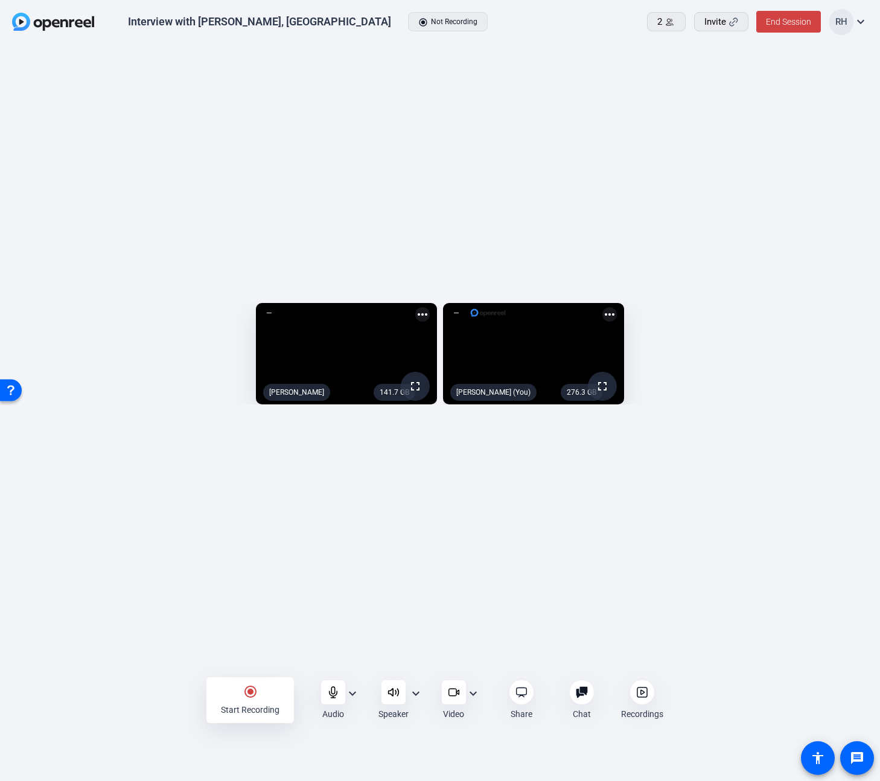
click at [609, 94] on div "141.7 GB fullscreen Dan Brakewood more_horiz 276.3 GB fullscreen Rob Harpin (Yo…" at bounding box center [440, 357] width 880 height 625
click at [795, 25] on span "End Session" at bounding box center [788, 22] width 45 height 10
click at [750, 80] on span "End Session For All" at bounding box center [754, 77] width 71 height 14
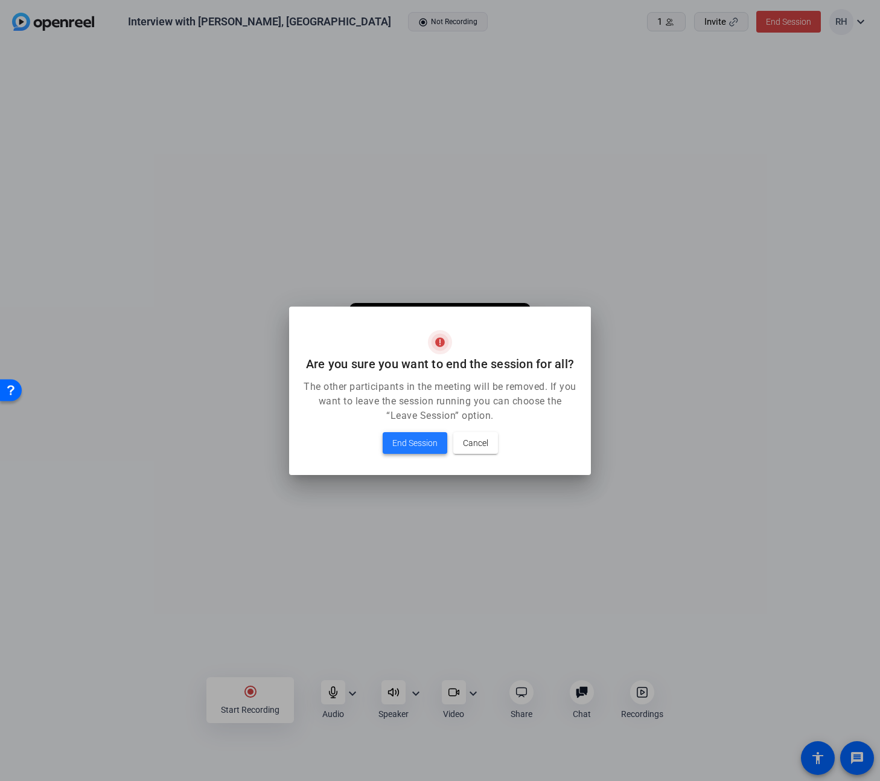
click at [396, 438] on span "End Session" at bounding box center [414, 443] width 45 height 14
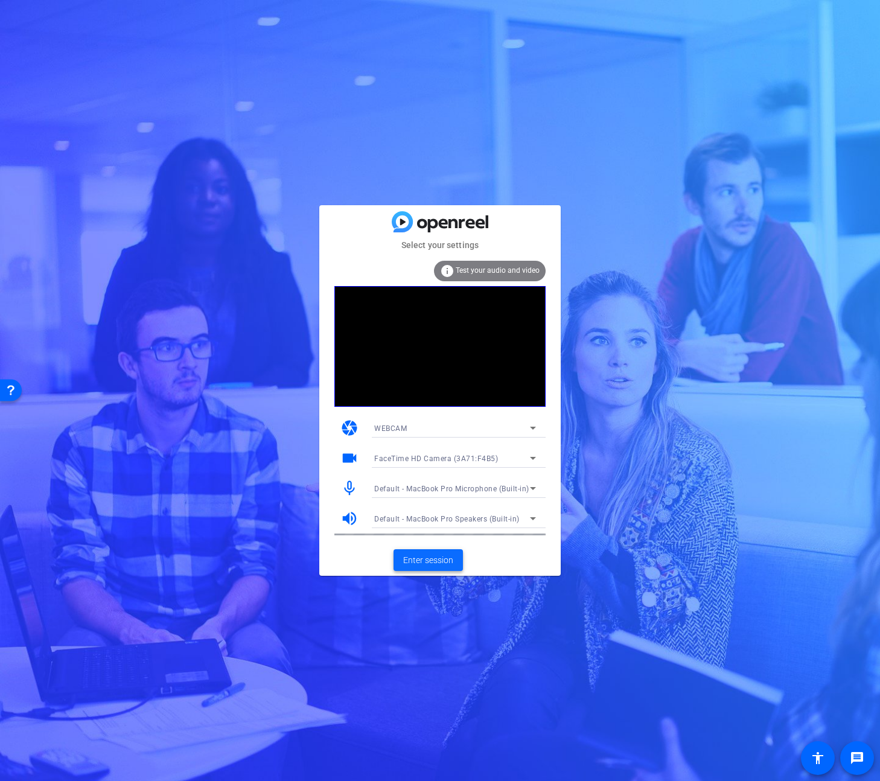
click at [444, 563] on span "Enter session" at bounding box center [428, 560] width 50 height 13
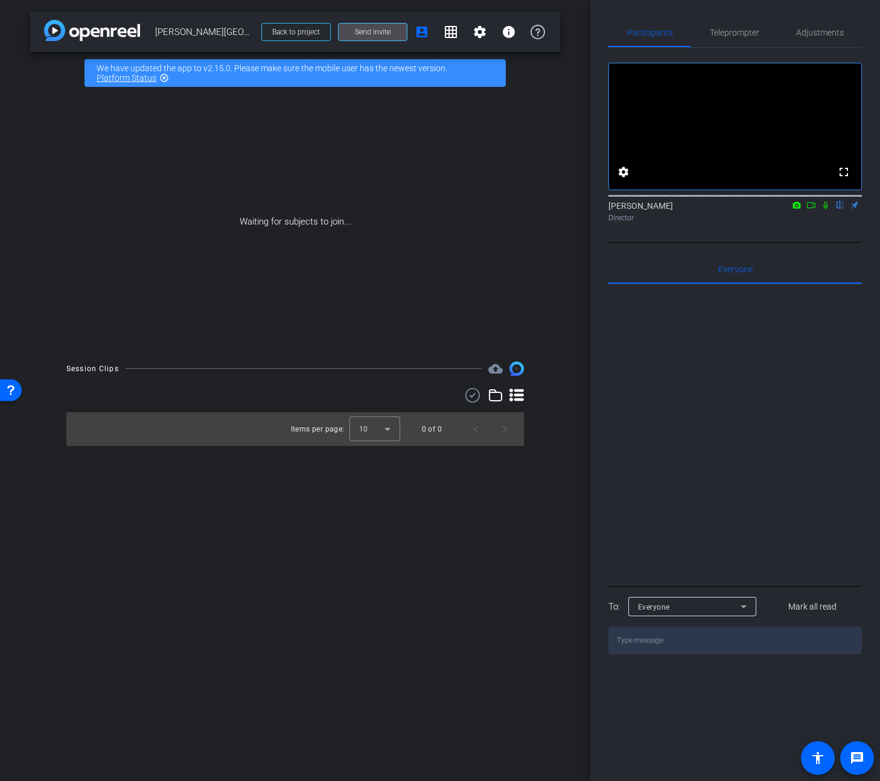
click at [369, 27] on span "Send invite" at bounding box center [373, 32] width 36 height 10
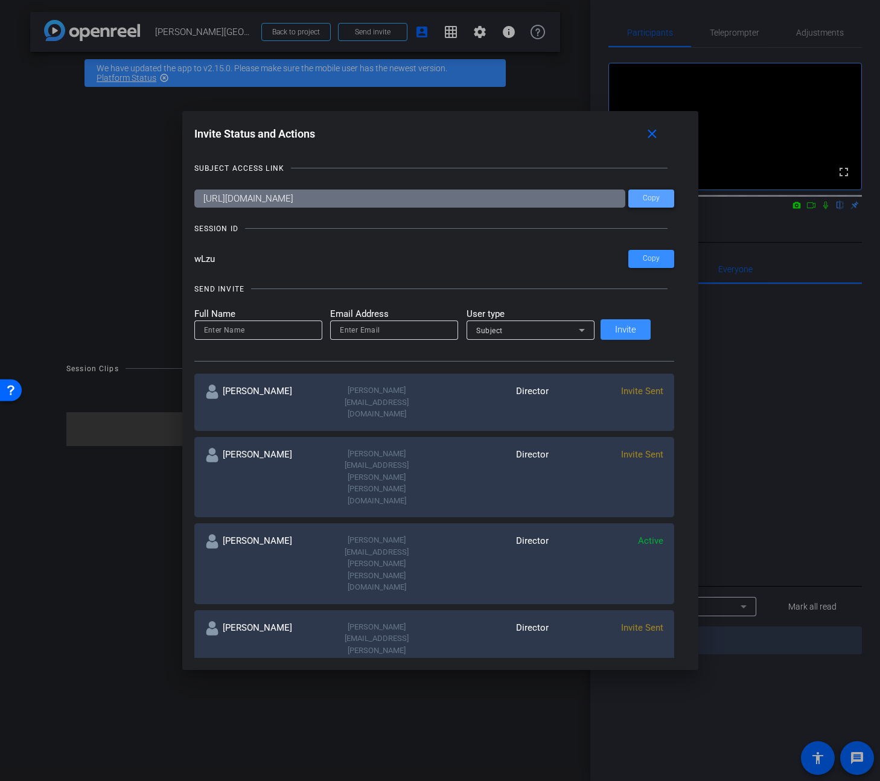
click at [643, 196] on span "Copy" at bounding box center [651, 198] width 17 height 9
drag, startPoint x: 210, startPoint y: 258, endPoint x: 199, endPoint y: 260, distance: 11.7
click at [199, 259] on div "Invite Status and Actions close SUBJECT ACCESS LINK [URL][DOMAIN_NAME] Copy SES…" at bounding box center [440, 390] width 516 height 559
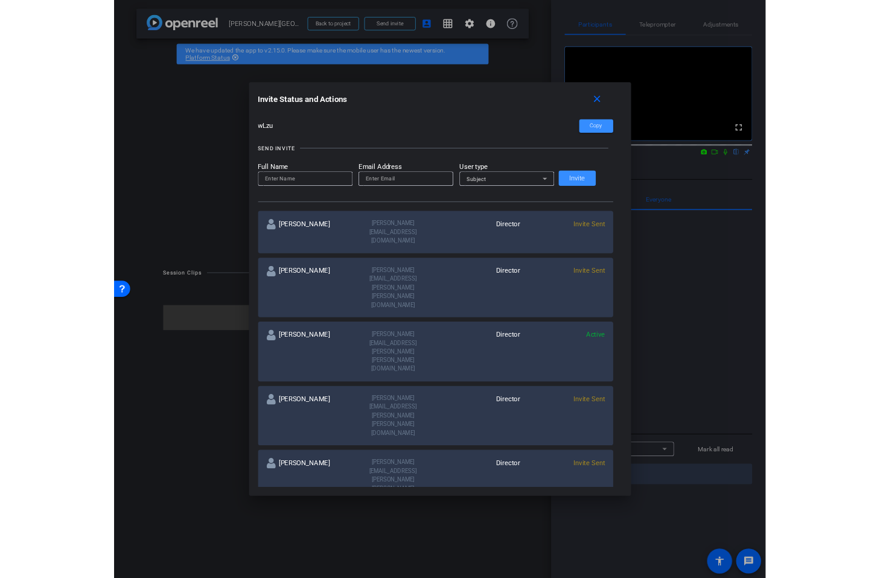
scroll to position [133, 0]
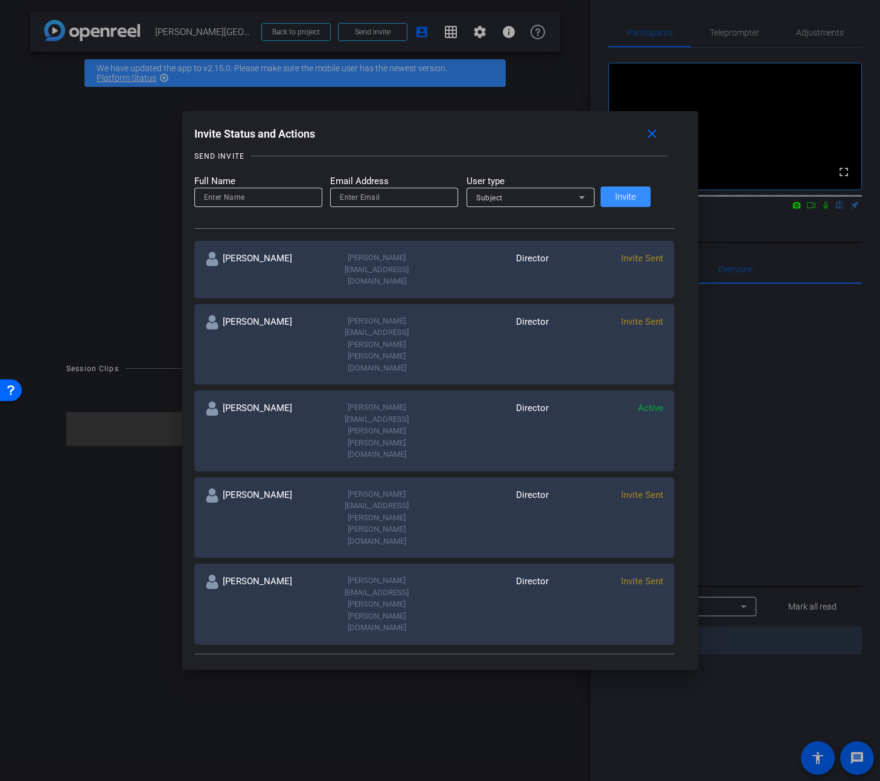
type input "[PERSON_NAME]"
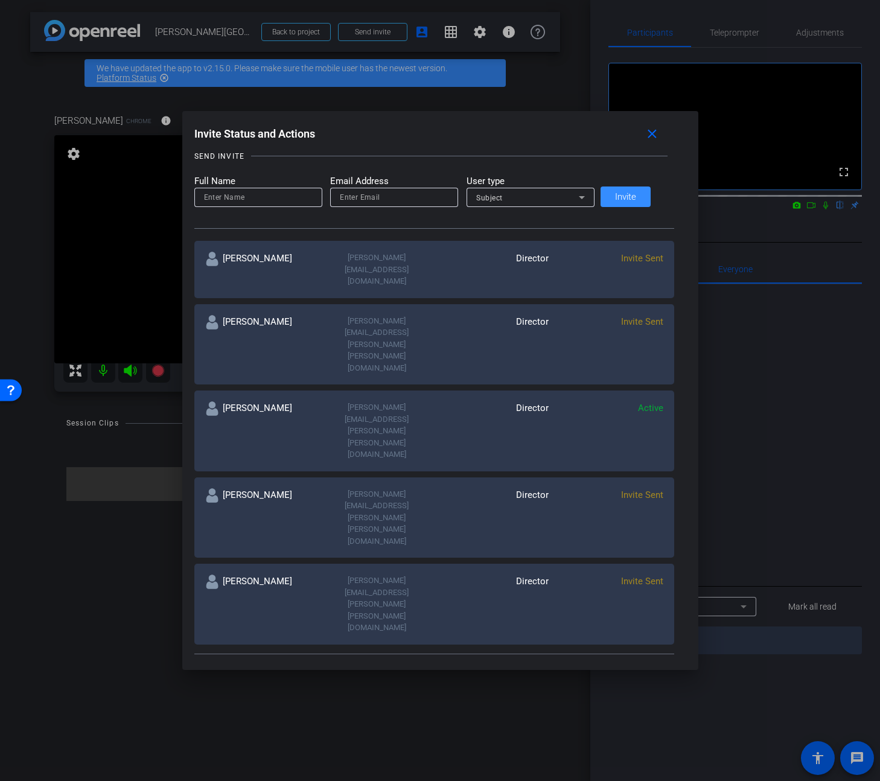
drag, startPoint x: 33, startPoint y: 433, endPoint x: 55, endPoint y: 435, distance: 21.8
click at [35, 433] on div at bounding box center [440, 390] width 880 height 781
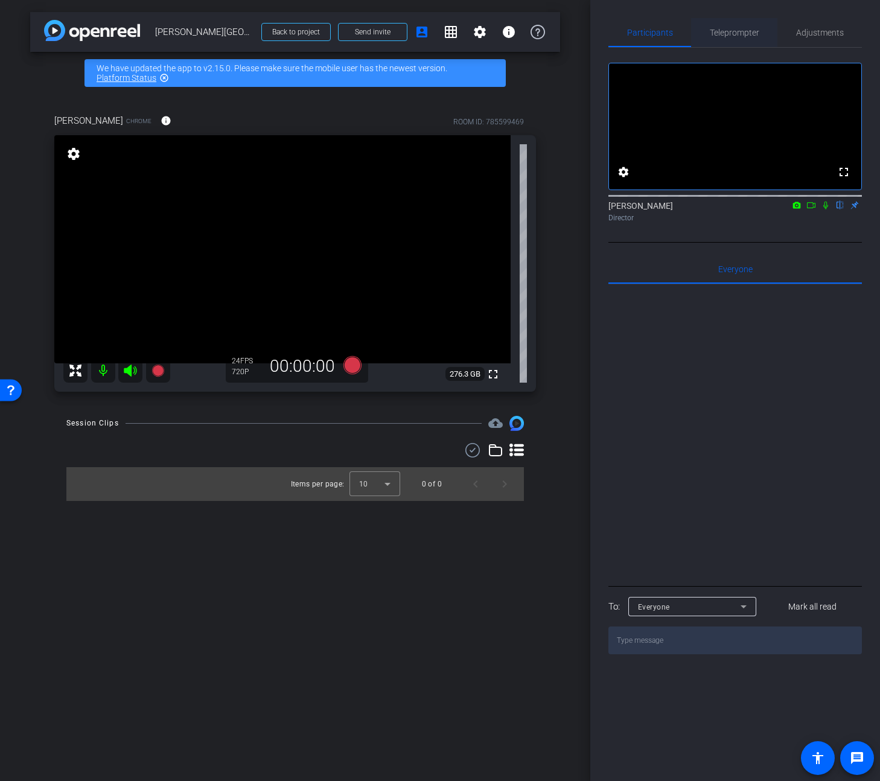
click at [748, 36] on span "Teleprompter" at bounding box center [734, 32] width 49 height 8
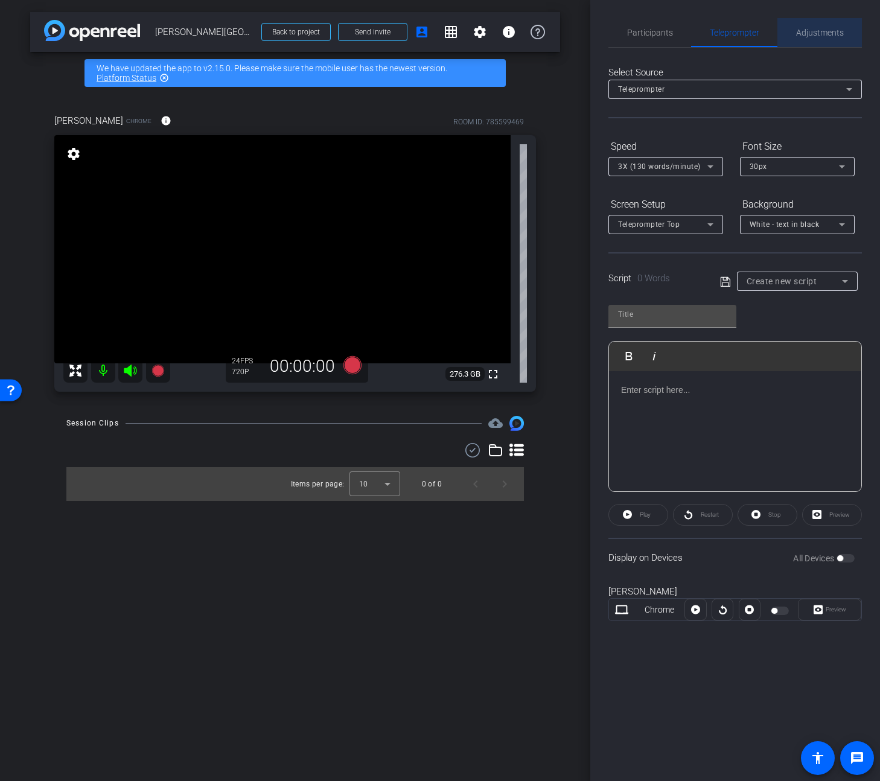
click at [809, 33] on span "Adjustments" at bounding box center [820, 32] width 48 height 8
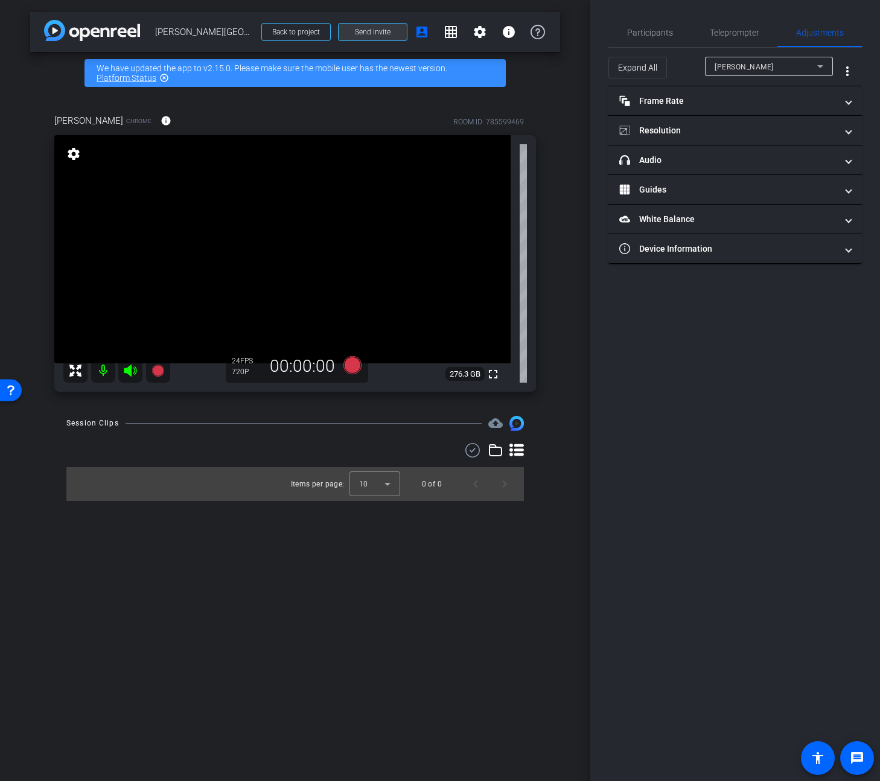
click at [392, 31] on span at bounding box center [373, 32] width 68 height 29
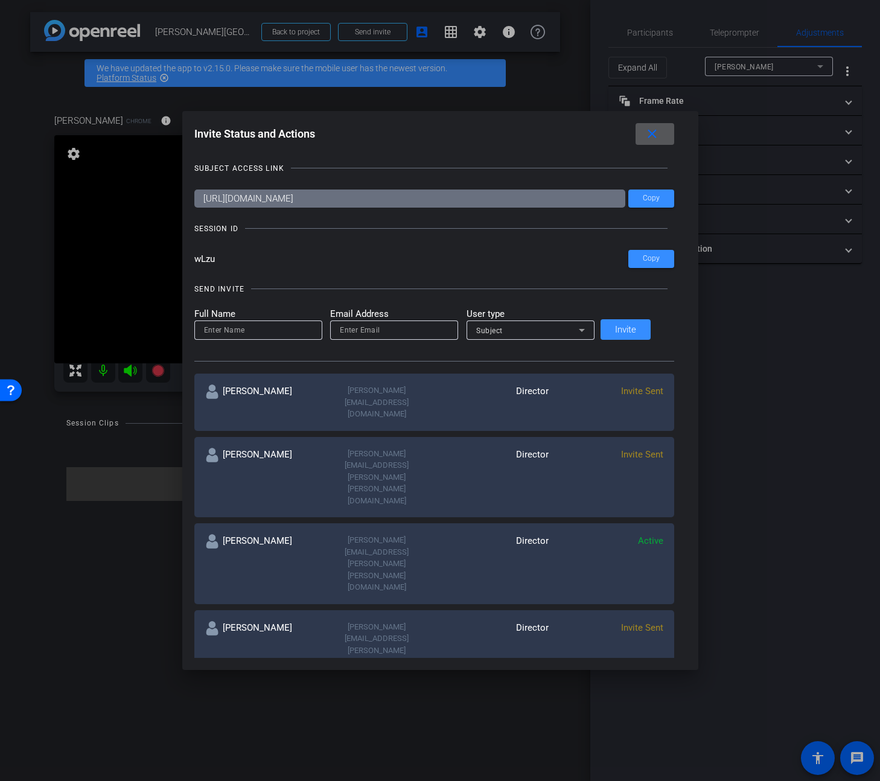
click at [263, 320] on div at bounding box center [258, 329] width 109 height 19
click at [255, 329] on input at bounding box center [258, 330] width 109 height 14
paste input "[PERSON_NAME][EMAIL_ADDRESS][PERSON_NAME][PERSON_NAME][DOMAIN_NAME]"
type input "[PERSON_NAME][EMAIL_ADDRESS][PERSON_NAME][PERSON_NAME][DOMAIN_NAME]"
click at [383, 334] on input "email" at bounding box center [394, 330] width 109 height 14
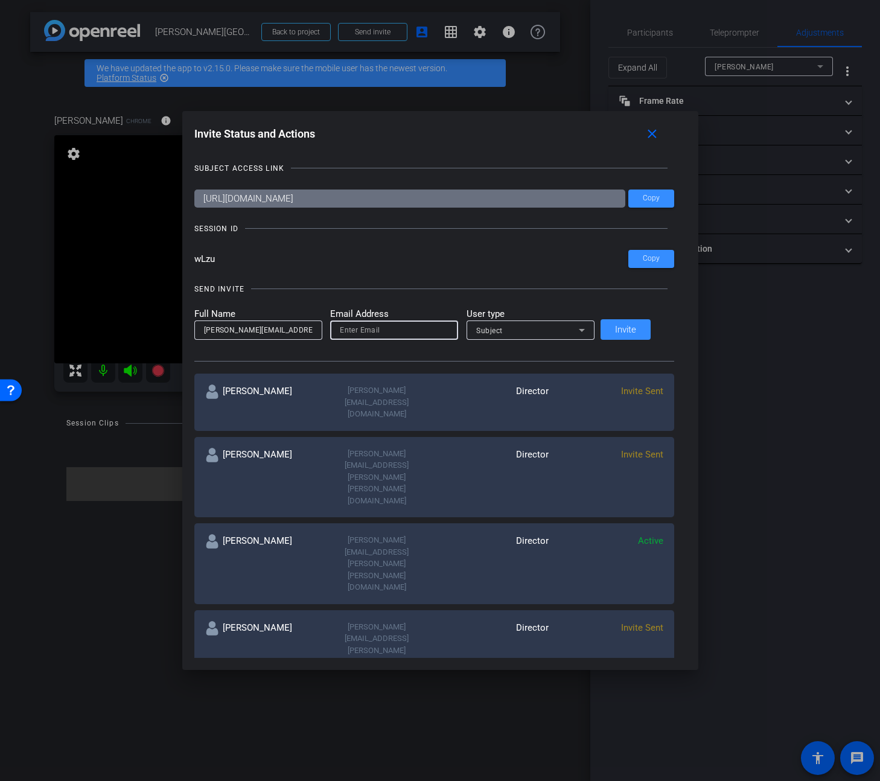
paste input "[PERSON_NAME][EMAIL_ADDRESS][PERSON_NAME][PERSON_NAME][DOMAIN_NAME]"
type input "[PERSON_NAME][EMAIL_ADDRESS][PERSON_NAME][PERSON_NAME][DOMAIN_NAME]"
click at [305, 333] on input "[PERSON_NAME][EMAIL_ADDRESS][PERSON_NAME][PERSON_NAME][DOMAIN_NAME]" at bounding box center [258, 330] width 109 height 14
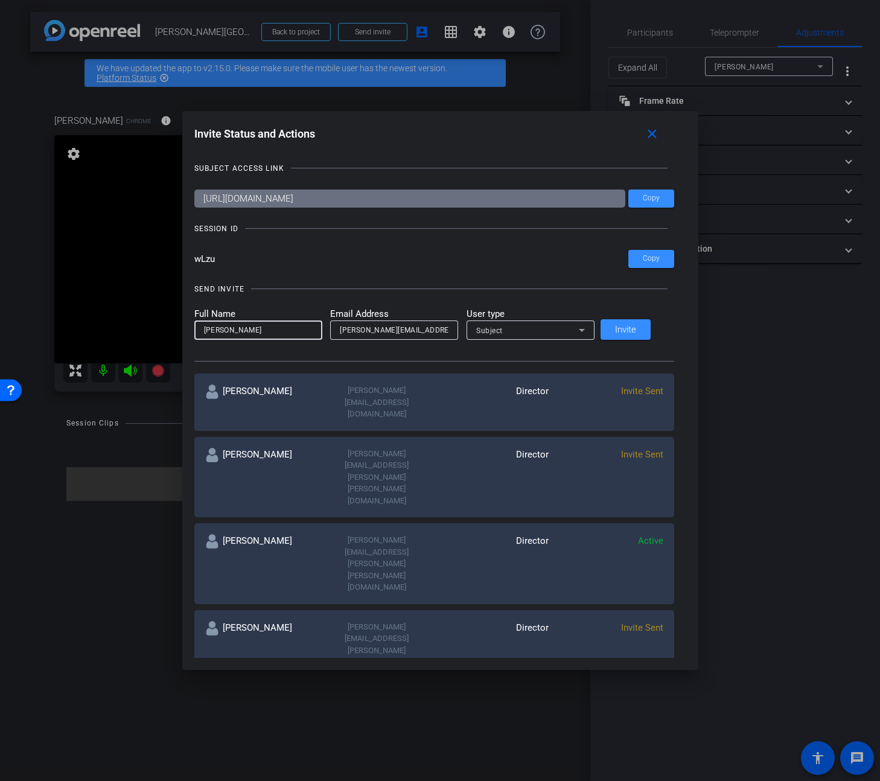
type input "[PERSON_NAME]"
click at [566, 331] on div "Subject" at bounding box center [527, 330] width 103 height 15
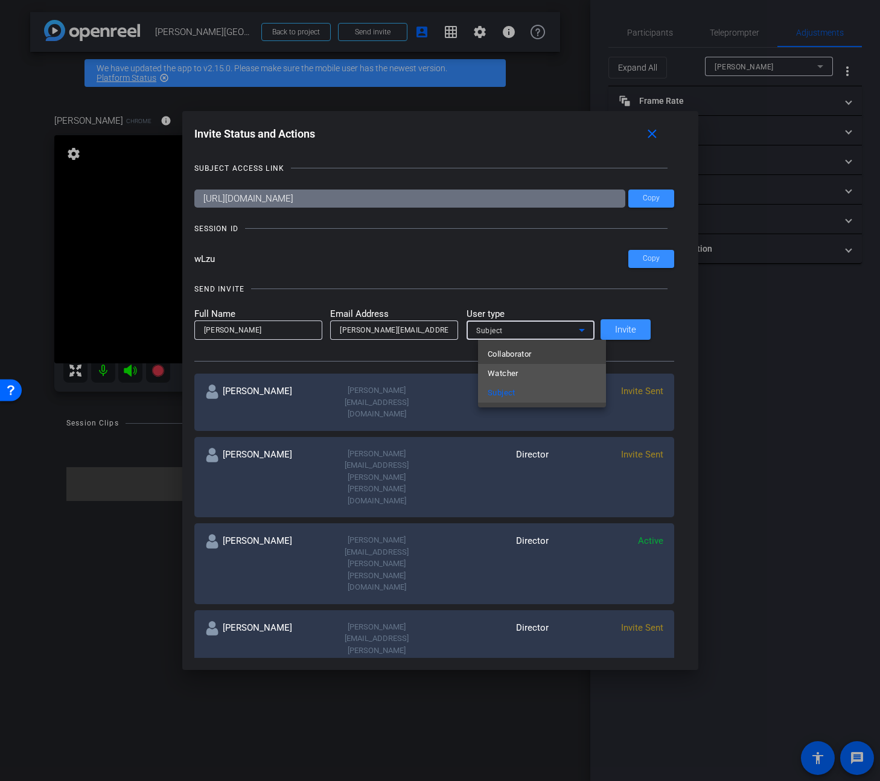
click at [546, 375] on mat-option "Watcher" at bounding box center [542, 373] width 128 height 19
click at [640, 336] on span at bounding box center [626, 329] width 50 height 29
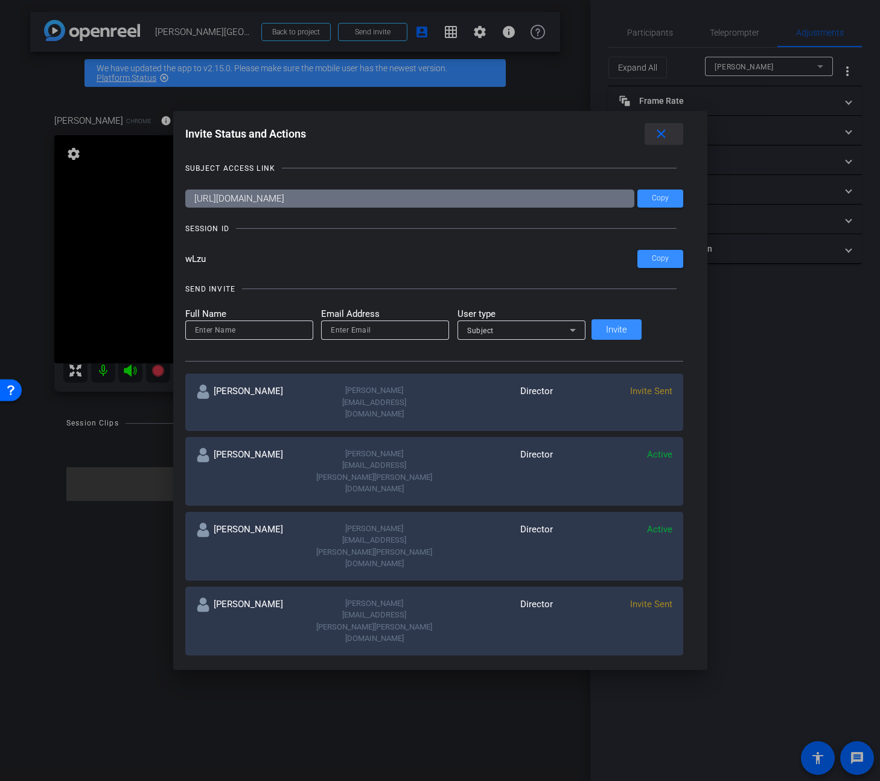
click at [654, 136] on mat-icon "close" at bounding box center [661, 134] width 15 height 15
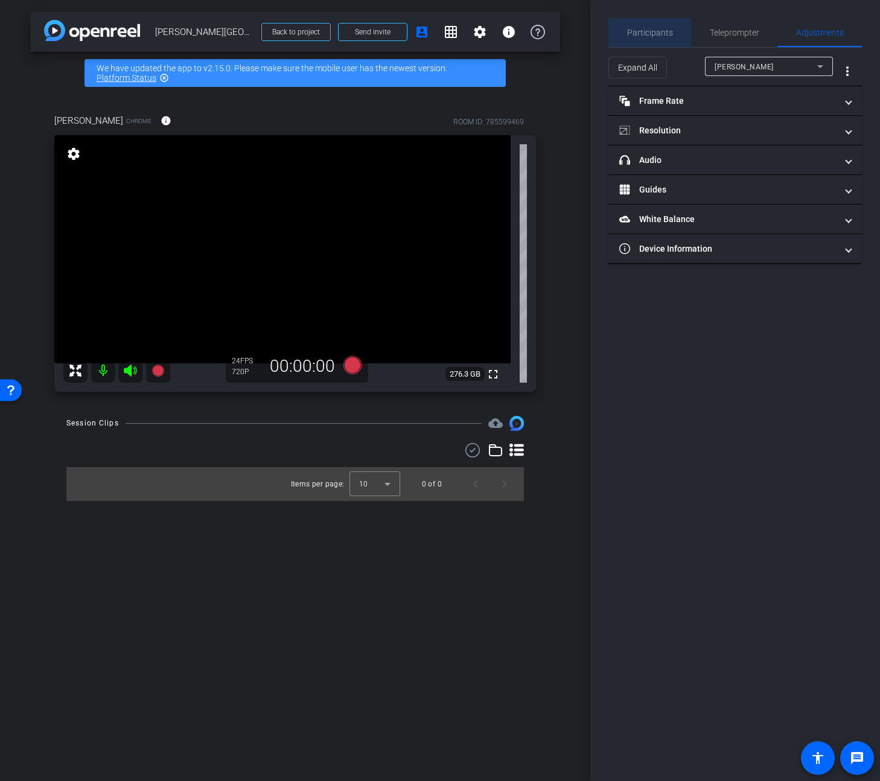
click at [654, 35] on span "Participants" at bounding box center [650, 32] width 46 height 8
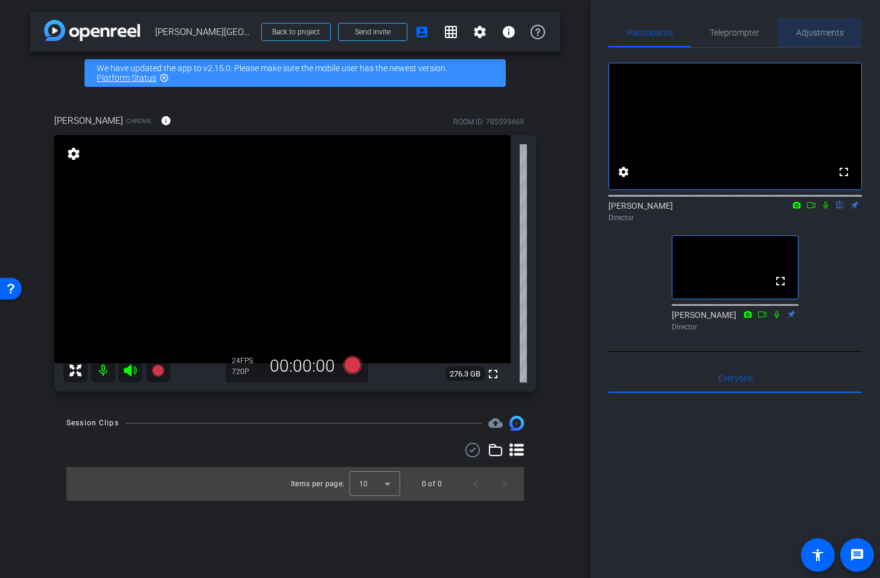
click at [819, 34] on span "Adjustments" at bounding box center [820, 32] width 48 height 8
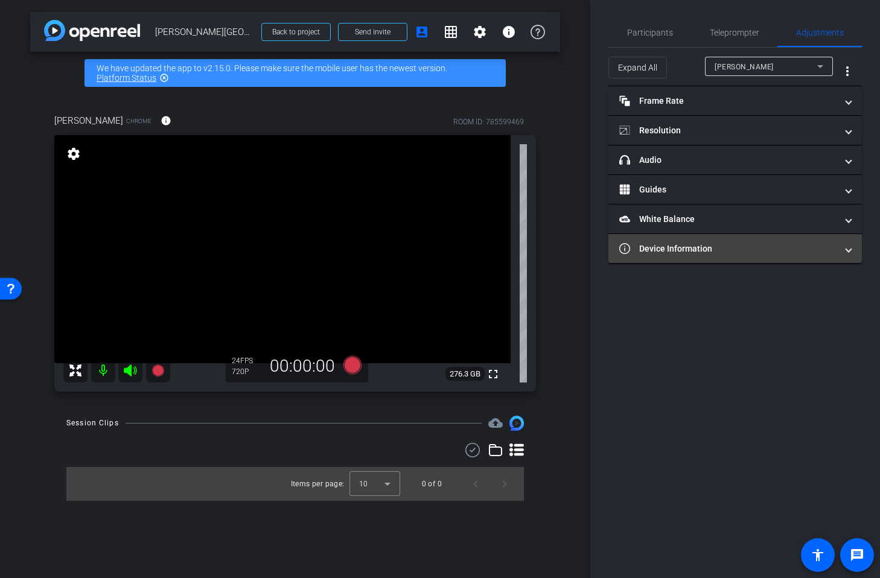
click at [847, 243] on span at bounding box center [848, 249] width 5 height 13
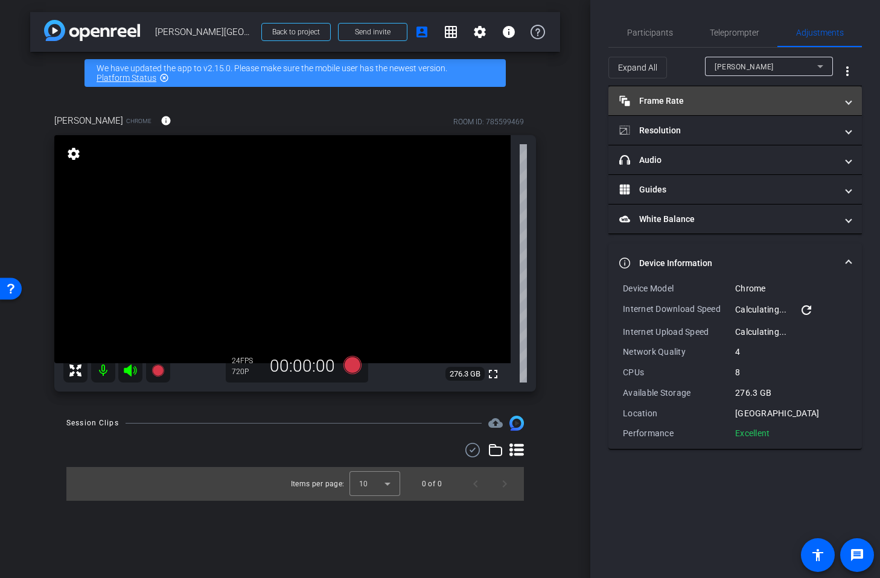
click at [838, 106] on span "Frame Rate Frame Rate" at bounding box center [732, 101] width 227 height 13
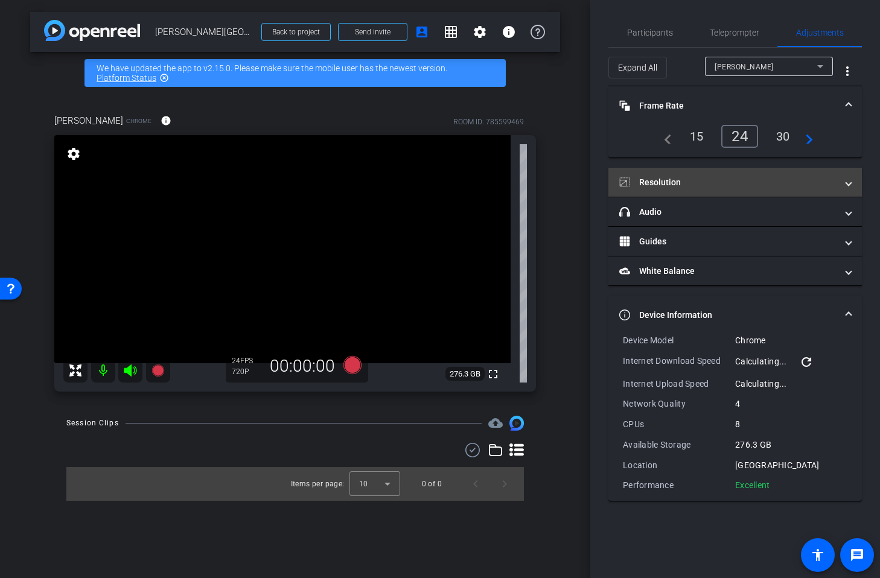
click at [741, 185] on mat-panel-title "Resolution" at bounding box center [727, 182] width 217 height 13
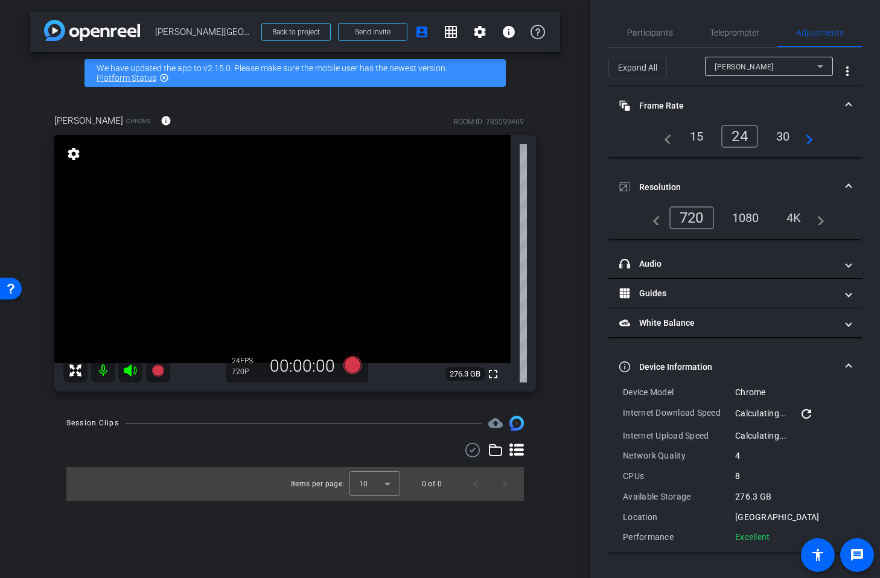
click at [843, 187] on span "Resolution" at bounding box center [732, 187] width 227 height 13
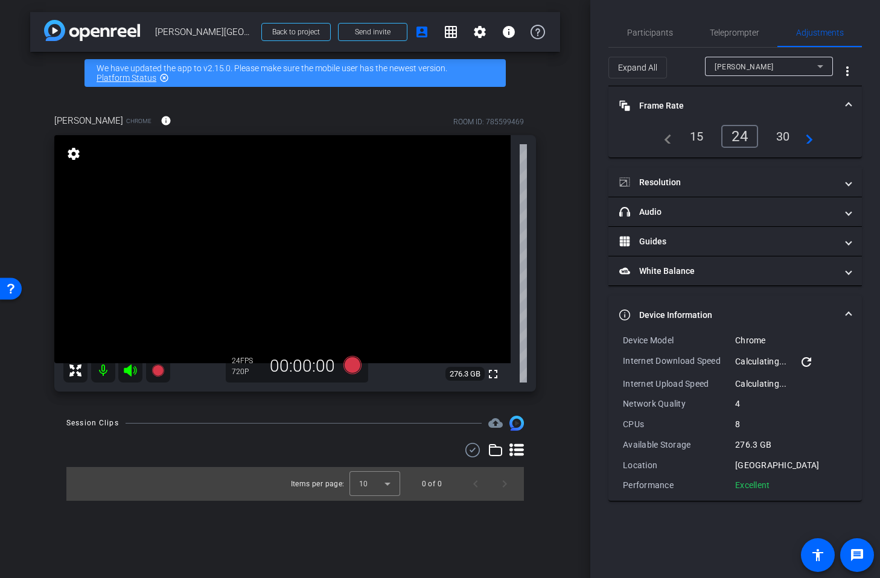
click at [850, 104] on span at bounding box center [848, 106] width 5 height 13
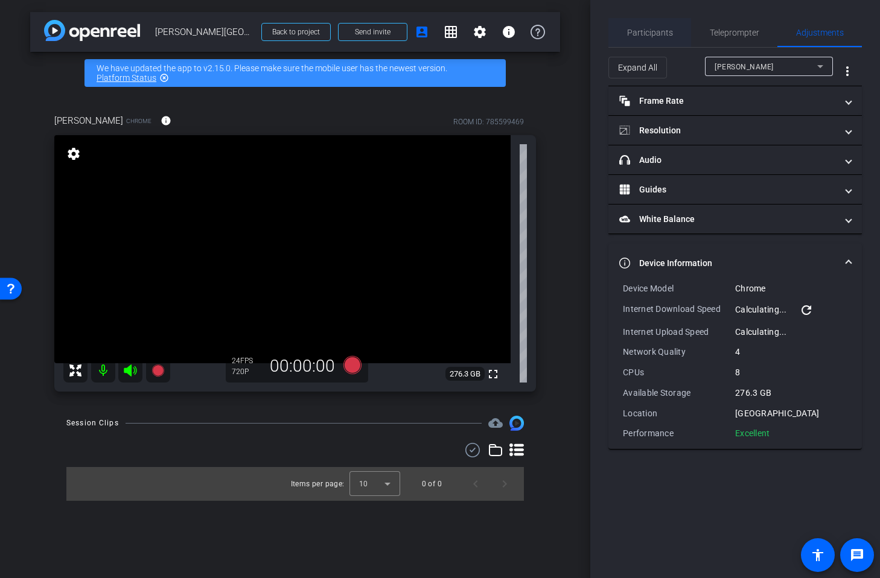
click at [680, 31] on div "Participants" at bounding box center [649, 32] width 83 height 29
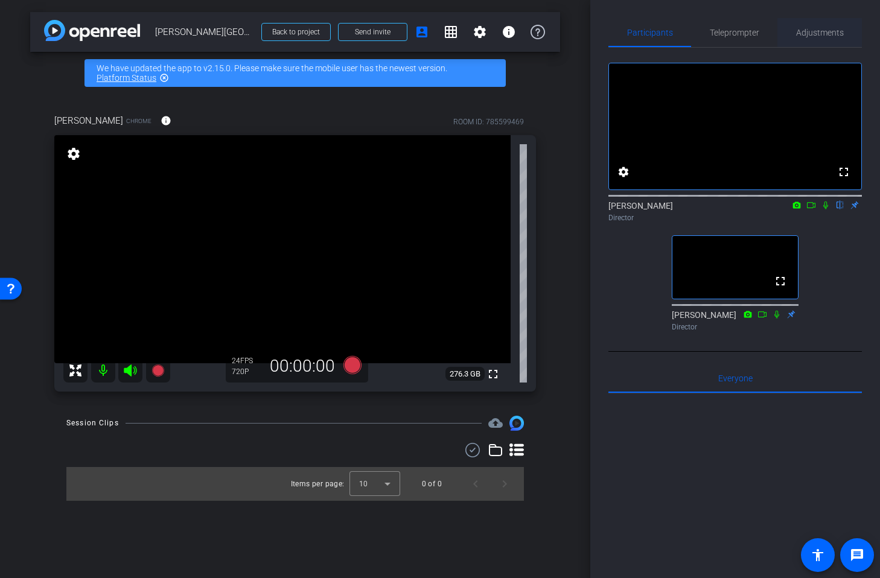
click at [818, 26] on span "Adjustments" at bounding box center [820, 32] width 48 height 29
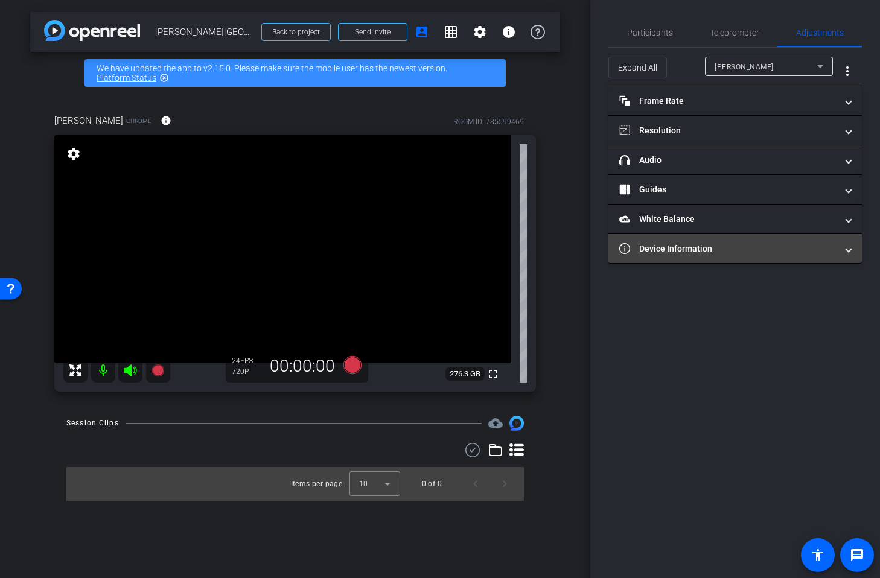
click at [681, 235] on mat-expansion-panel-header "Device Information" at bounding box center [734, 248] width 253 height 29
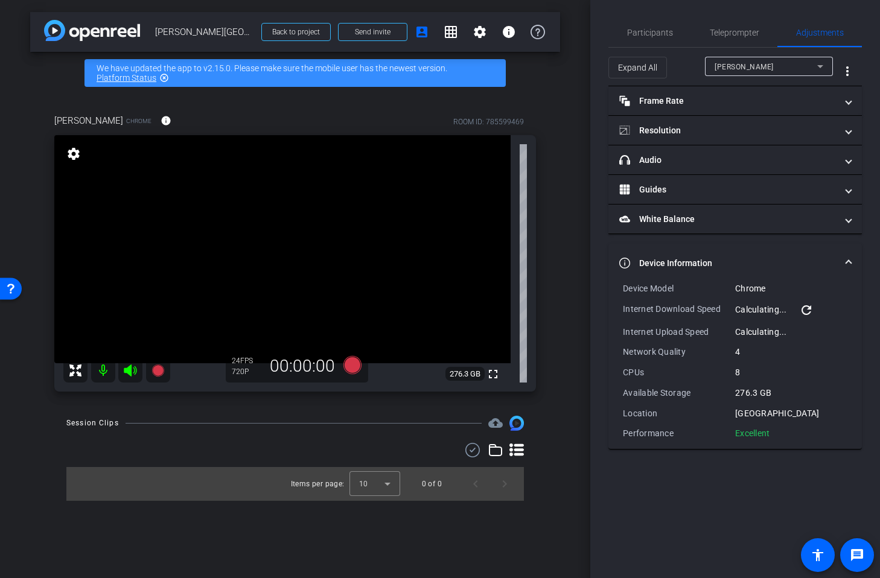
click at [682, 252] on mat-expansion-panel-header "Device Information" at bounding box center [734, 263] width 253 height 39
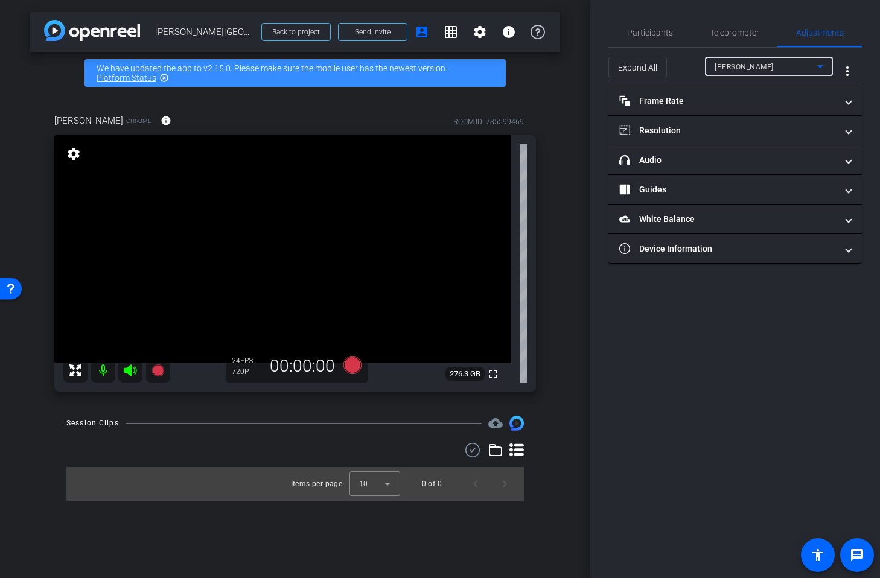
click at [782, 70] on div "[PERSON_NAME]" at bounding box center [766, 66] width 103 height 15
click at [678, 63] on div at bounding box center [440, 289] width 880 height 578
click at [725, 42] on span "Teleprompter" at bounding box center [734, 32] width 49 height 29
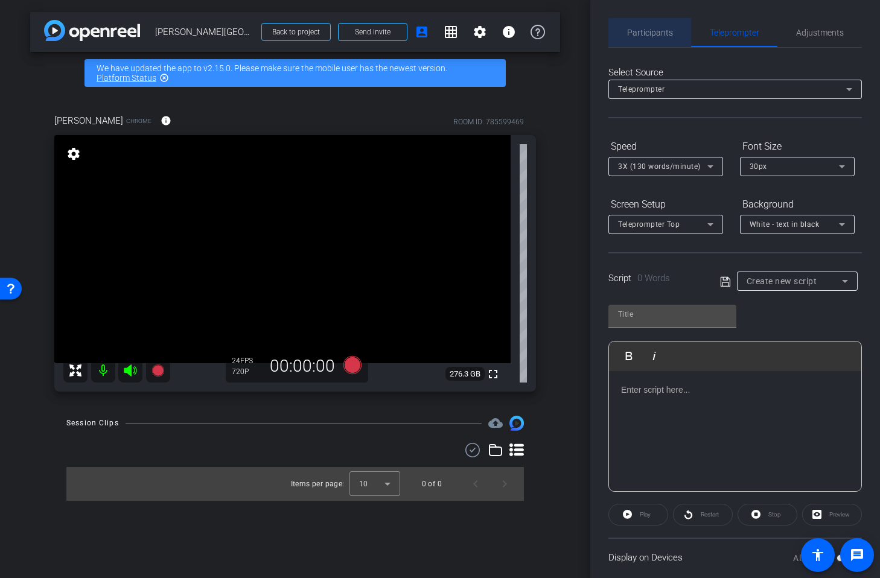
click at [658, 33] on span "Participants" at bounding box center [650, 32] width 46 height 8
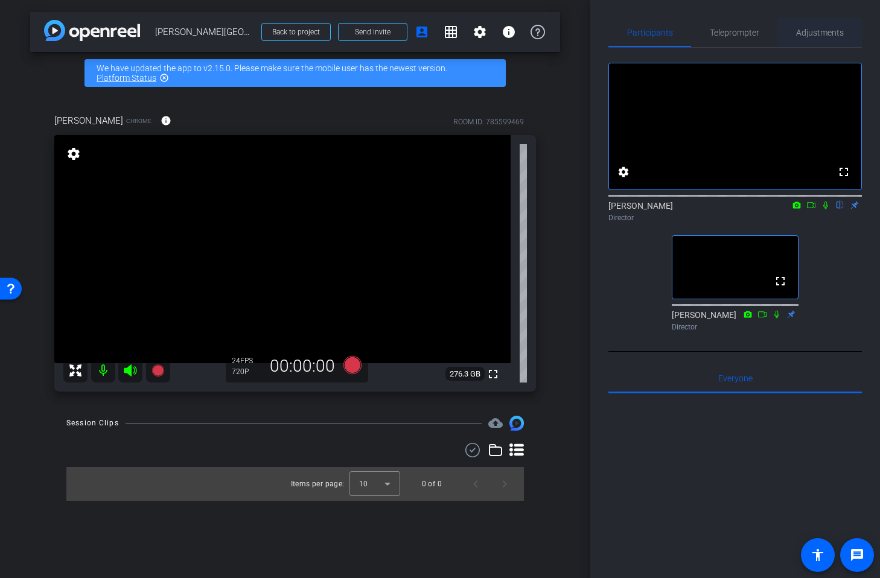
click at [827, 30] on span "Adjustments" at bounding box center [820, 32] width 48 height 8
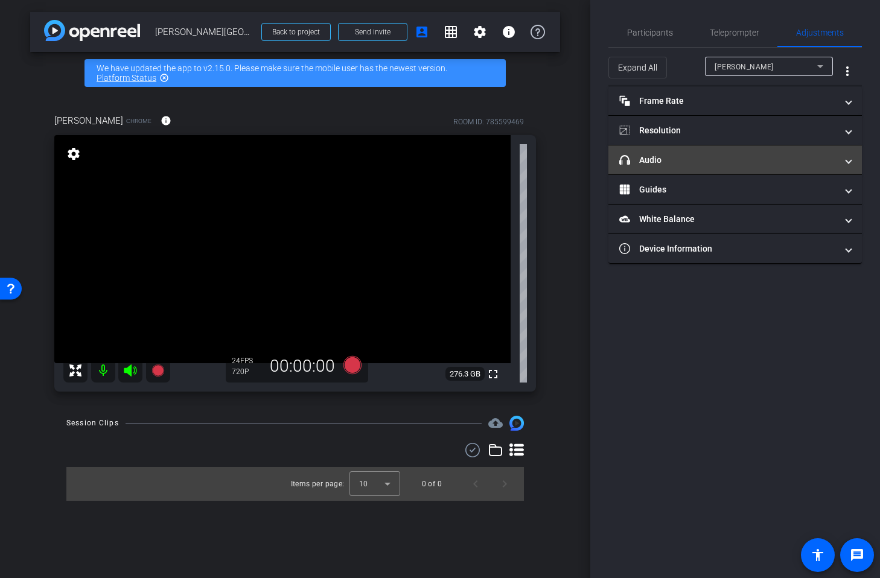
click at [693, 161] on mat-panel-title "headphone icon Audio" at bounding box center [727, 160] width 217 height 13
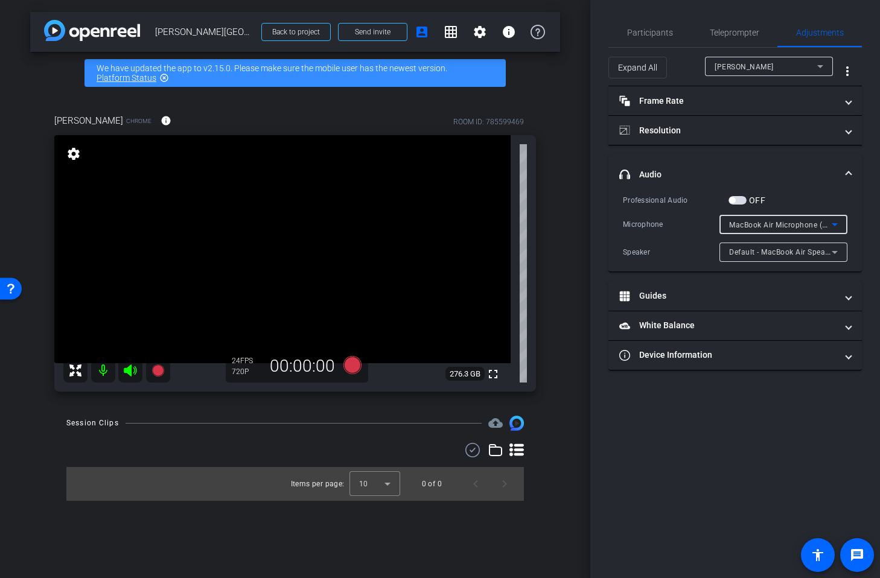
click at [754, 226] on span "MacBook Air Microphone (Built-in)" at bounding box center [789, 225] width 121 height 10
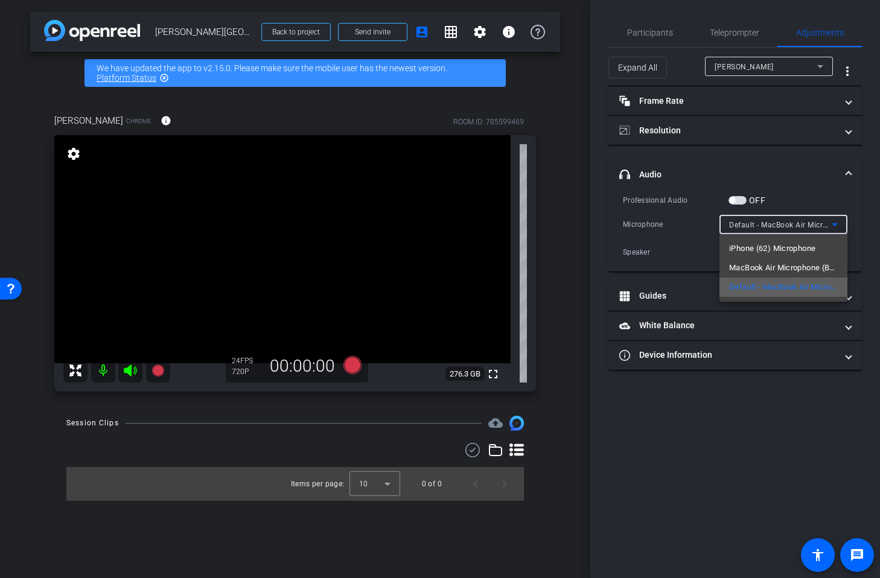
click at [757, 287] on span "Default - MacBook Air Microphone (Built-in)" at bounding box center [783, 287] width 109 height 14
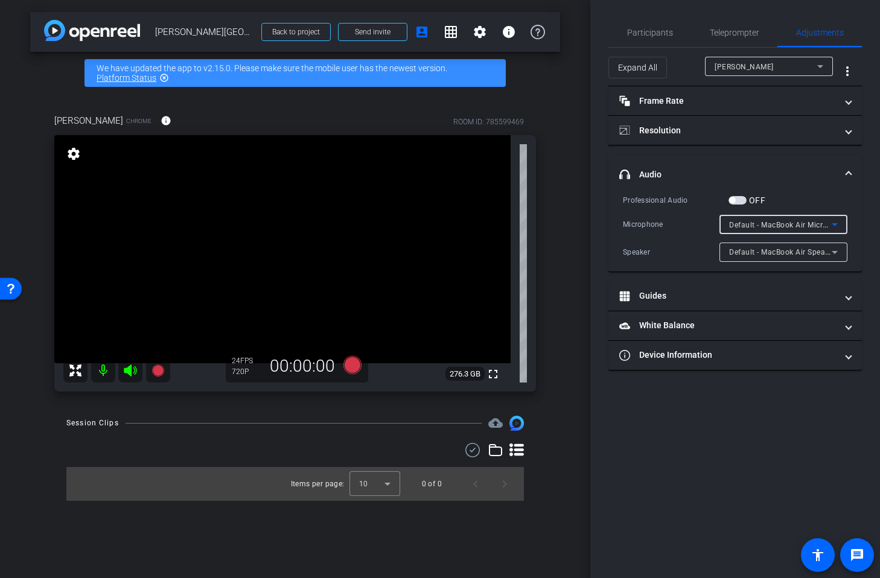
click at [765, 473] on div "Participants Teleprompter Adjustments settings [PERSON_NAME] flip Director [PER…" at bounding box center [735, 289] width 290 height 578
click at [785, 222] on span "Default - MacBook Air Microphone (Built-in)" at bounding box center [805, 225] width 153 height 10
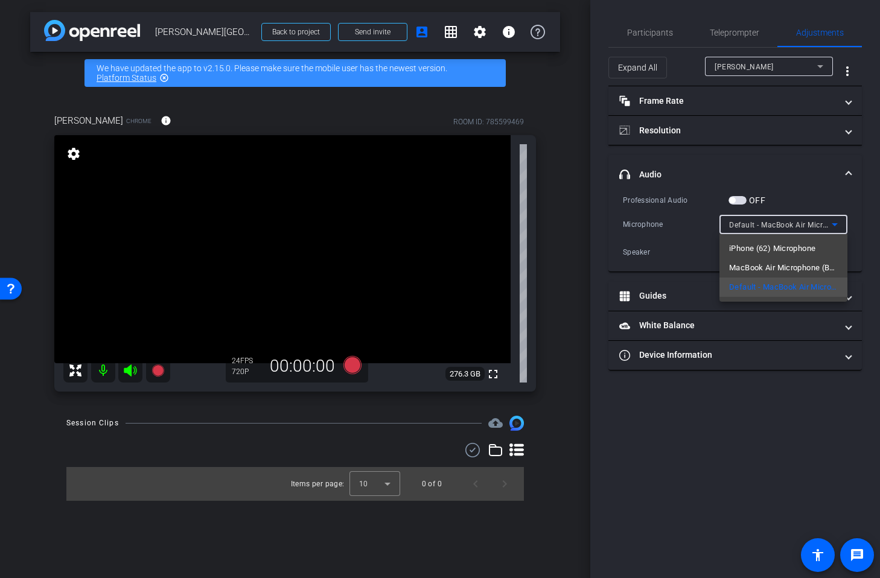
click at [684, 227] on div at bounding box center [440, 289] width 880 height 578
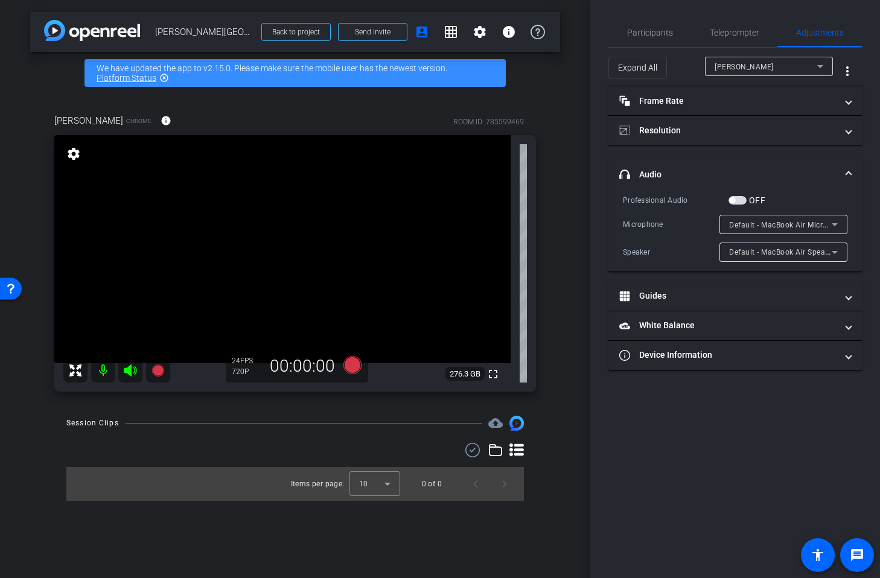
click at [765, 220] on div "Default - MacBook Air Microphone (Built-in)" at bounding box center [780, 224] width 103 height 15
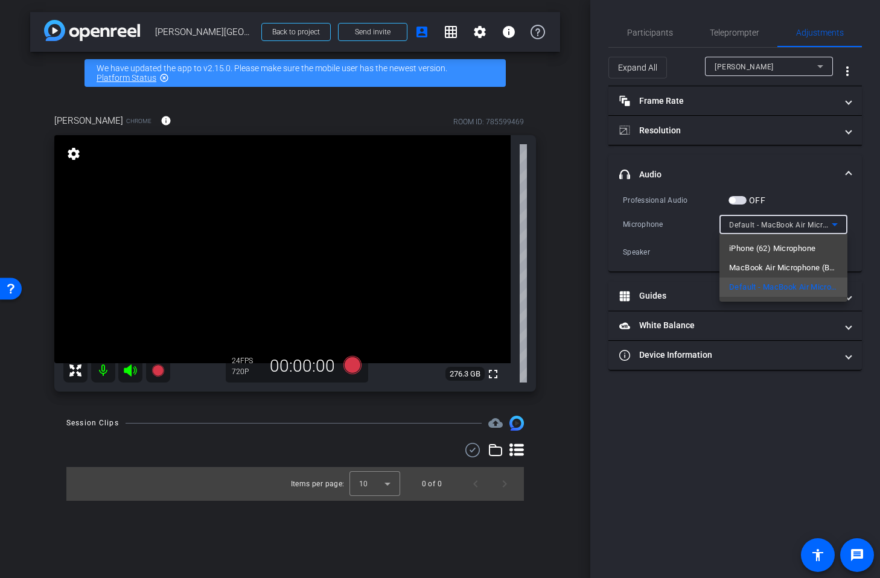
click at [799, 415] on div at bounding box center [440, 289] width 880 height 578
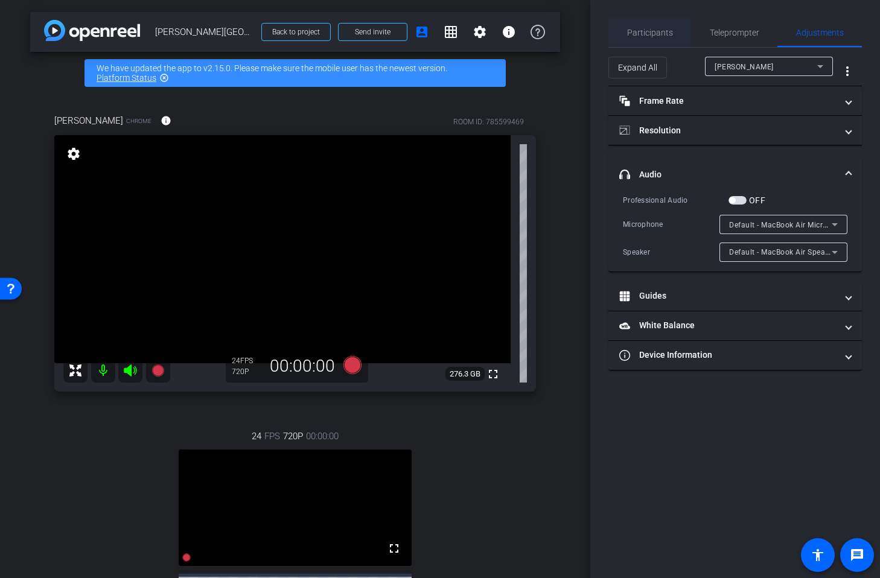
click at [658, 33] on span "Participants" at bounding box center [650, 32] width 46 height 8
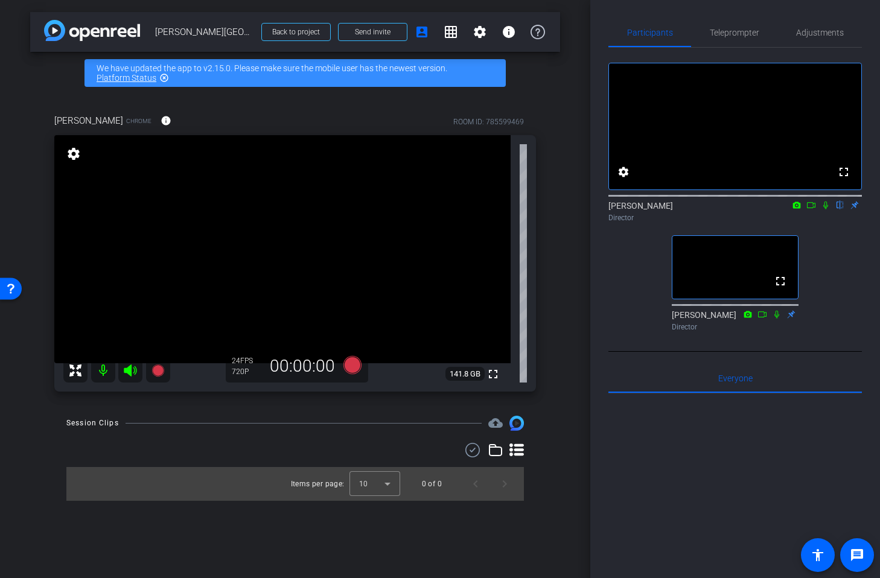
scroll to position [0, 0]
click at [809, 37] on span "Adjustments" at bounding box center [820, 32] width 48 height 29
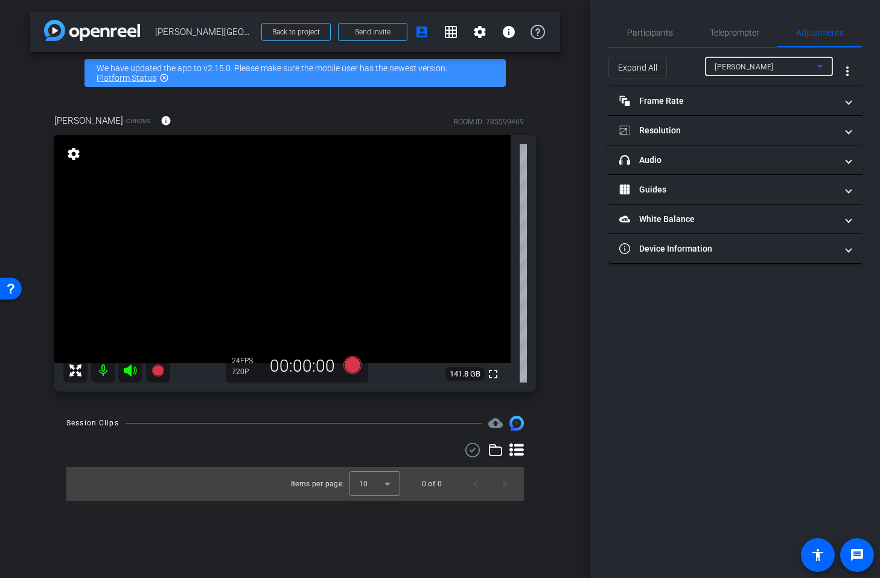
click at [790, 65] on div "[PERSON_NAME]" at bounding box center [766, 66] width 103 height 15
click at [790, 65] on div at bounding box center [440, 289] width 880 height 578
click at [644, 39] on span "Participants" at bounding box center [650, 32] width 46 height 29
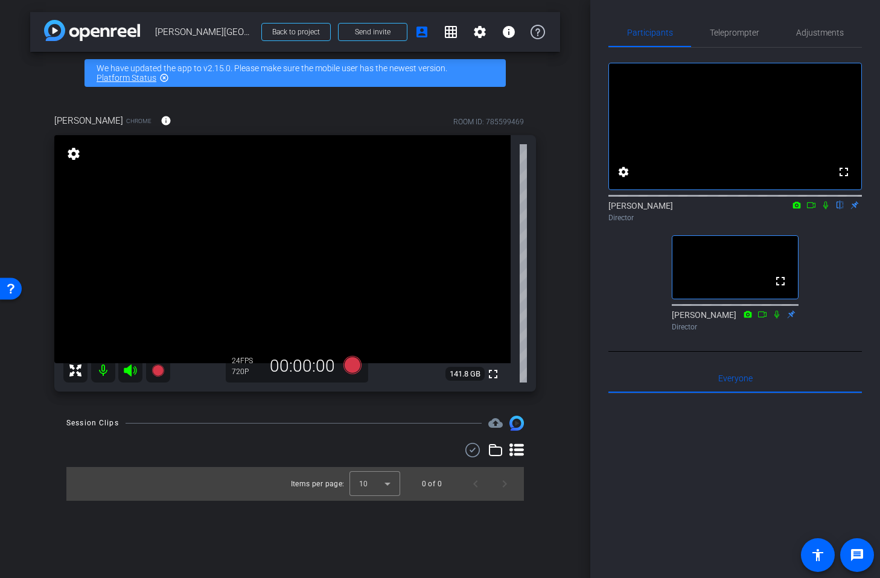
click at [563, 101] on div "arrow_back [PERSON_NAME][GEOGRAPHIC_DATA] Back to project Send invite account_b…" at bounding box center [295, 289] width 590 height 578
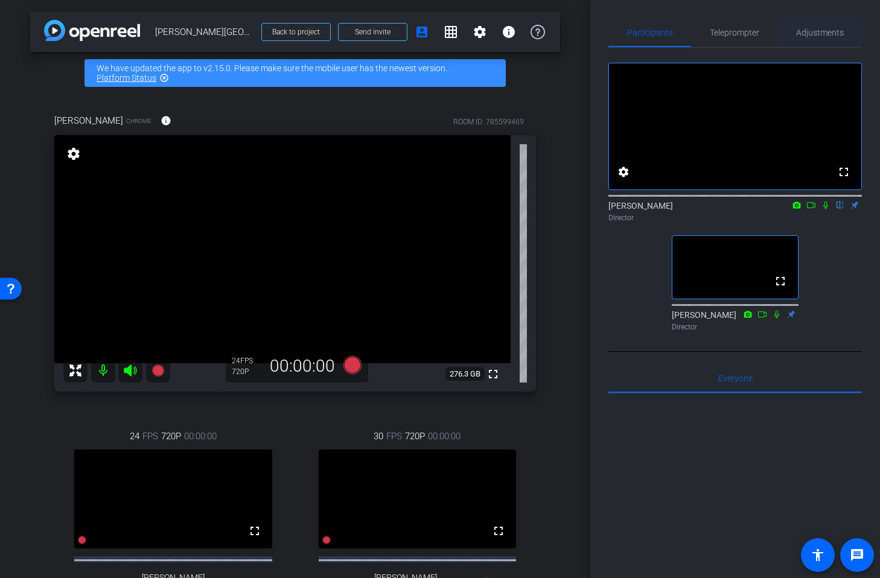
click at [815, 32] on span "Adjustments" at bounding box center [820, 32] width 48 height 8
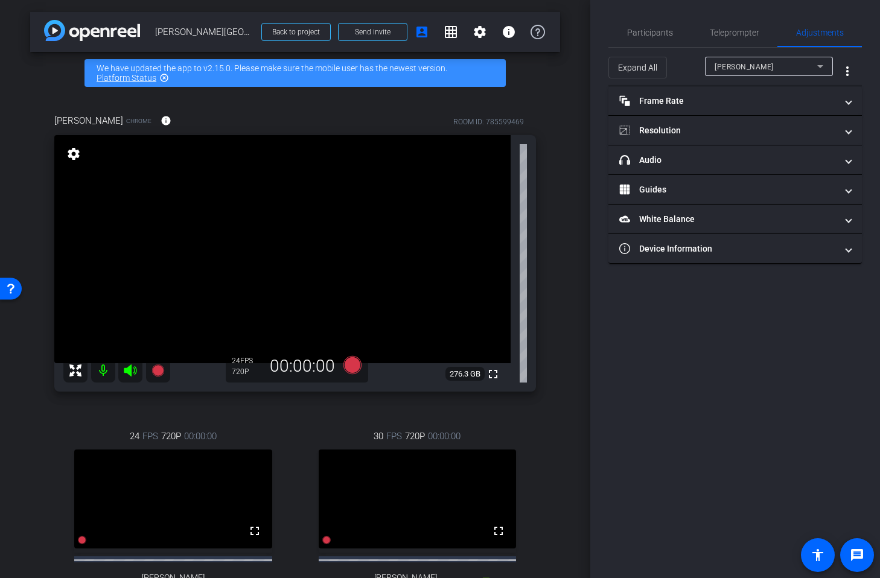
click at [765, 70] on div "[PERSON_NAME]" at bounding box center [766, 66] width 103 height 15
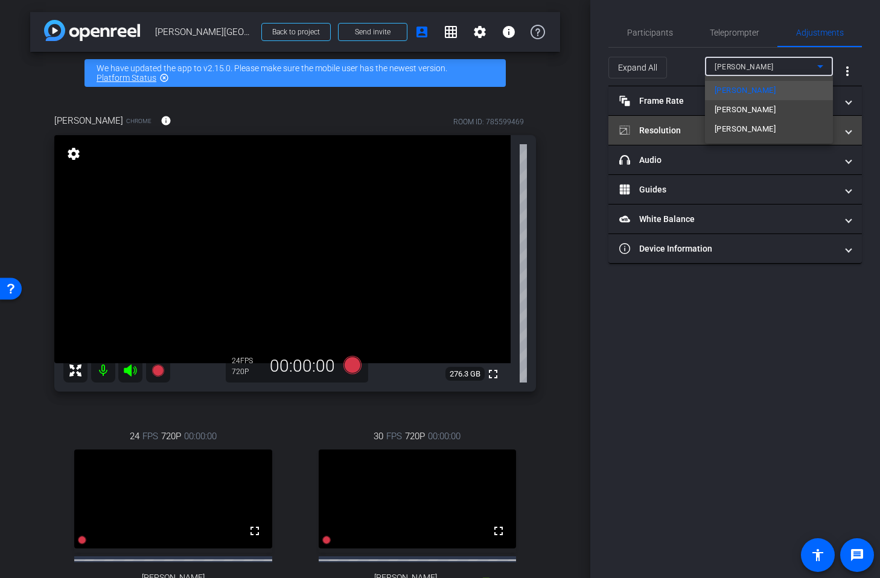
click at [756, 129] on span "[PERSON_NAME]" at bounding box center [745, 129] width 61 height 14
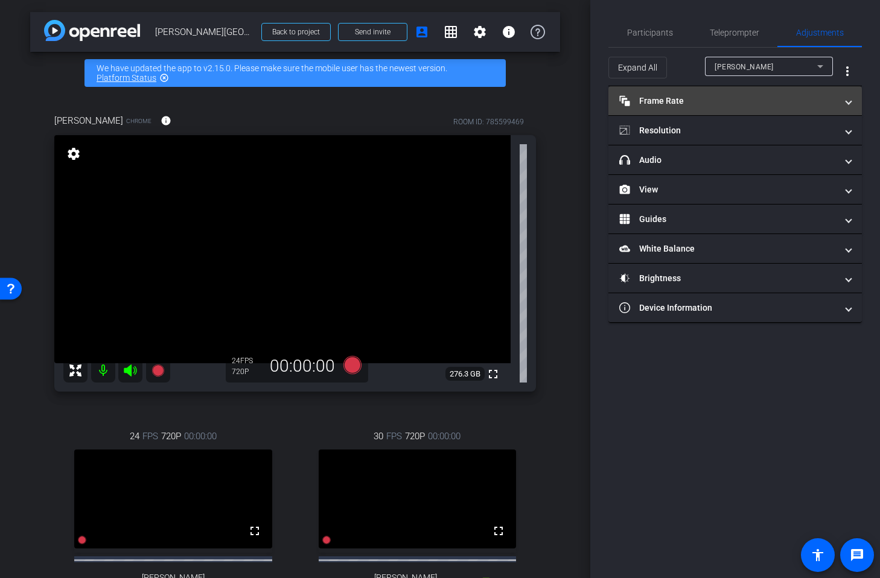
click at [681, 96] on mat-panel-title "Frame Rate Frame Rate" at bounding box center [727, 101] width 217 height 13
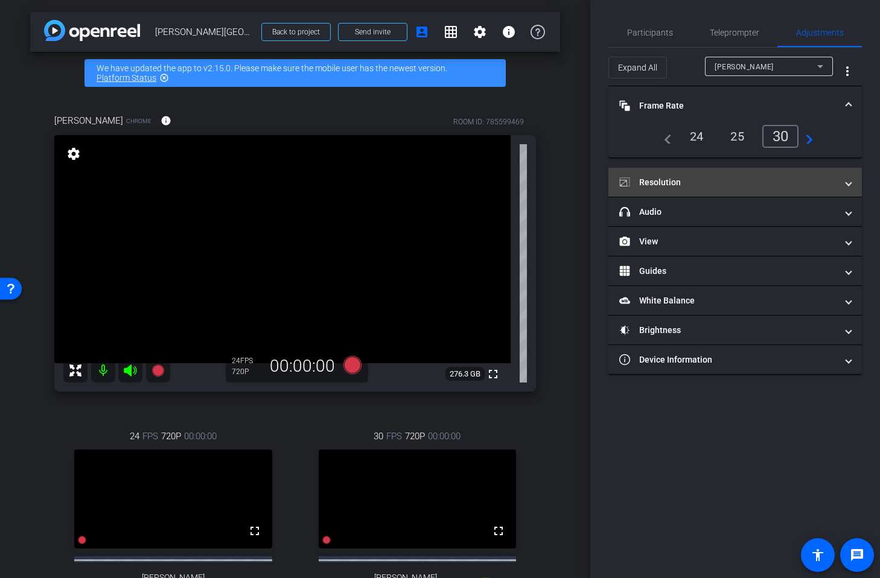
click at [679, 174] on mat-expansion-panel-header "Resolution" at bounding box center [734, 182] width 253 height 29
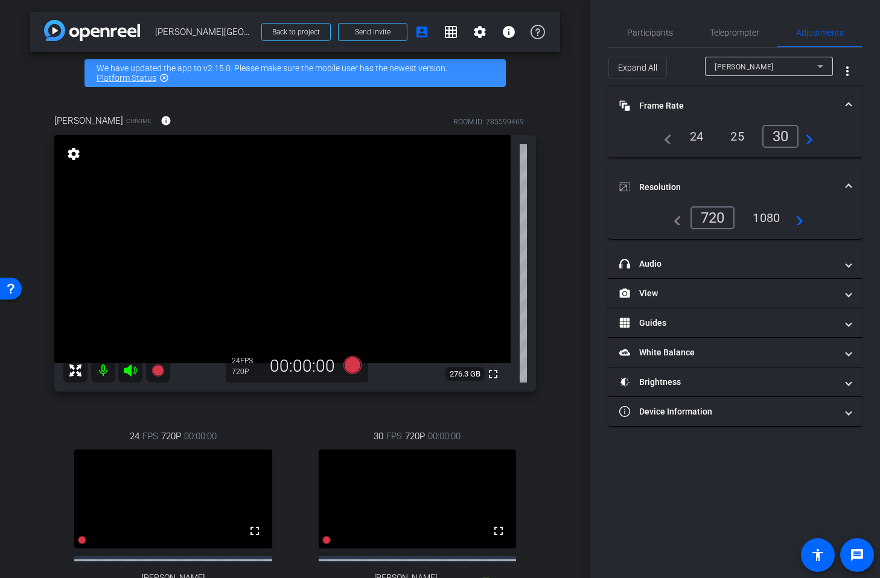
click at [765, 218] on div "1080" at bounding box center [766, 218] width 45 height 21
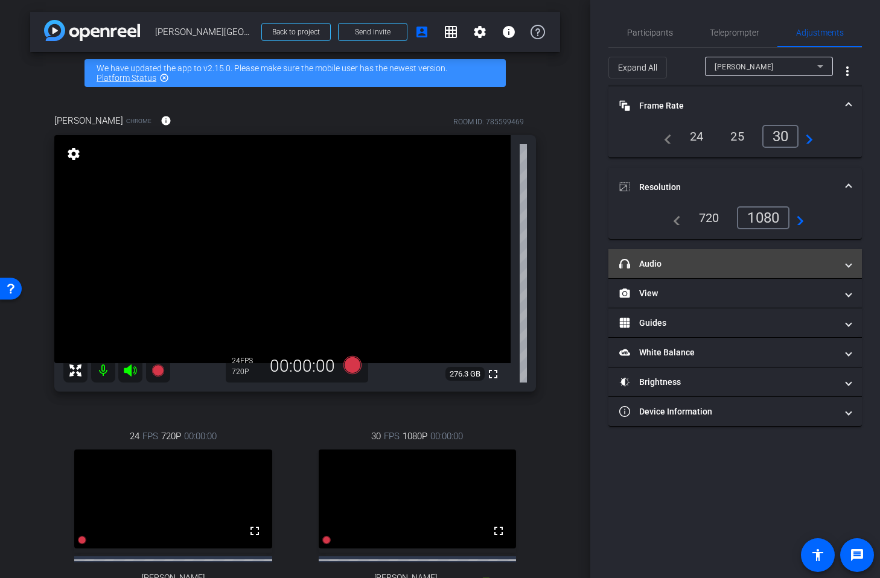
click at [710, 256] on mat-expansion-panel-header "headphone icon Audio" at bounding box center [734, 263] width 253 height 29
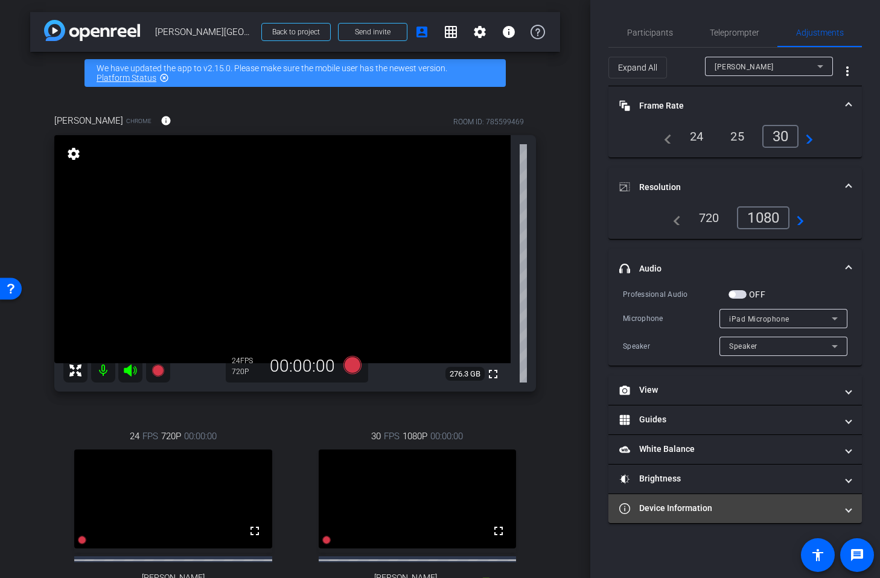
click at [703, 501] on mat-expansion-panel-header "Device Information" at bounding box center [734, 508] width 253 height 29
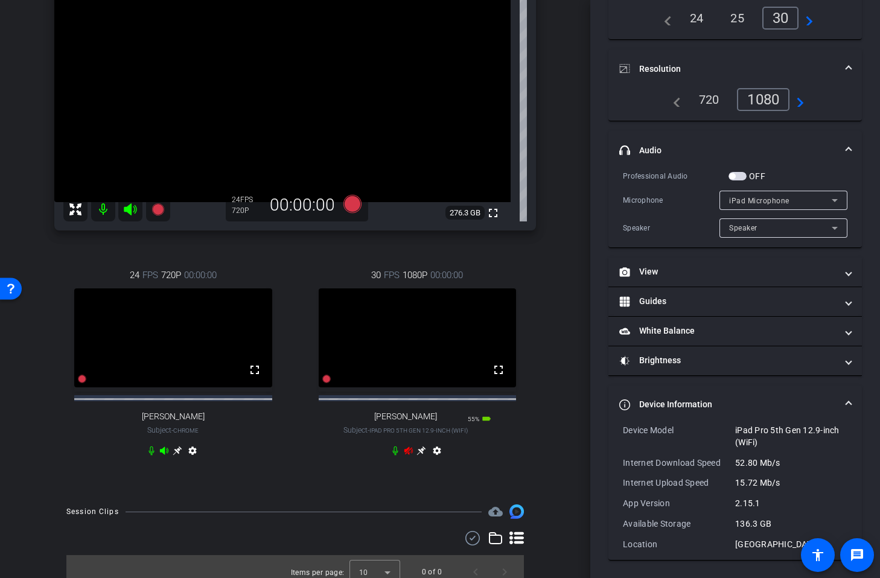
scroll to position [185, 0]
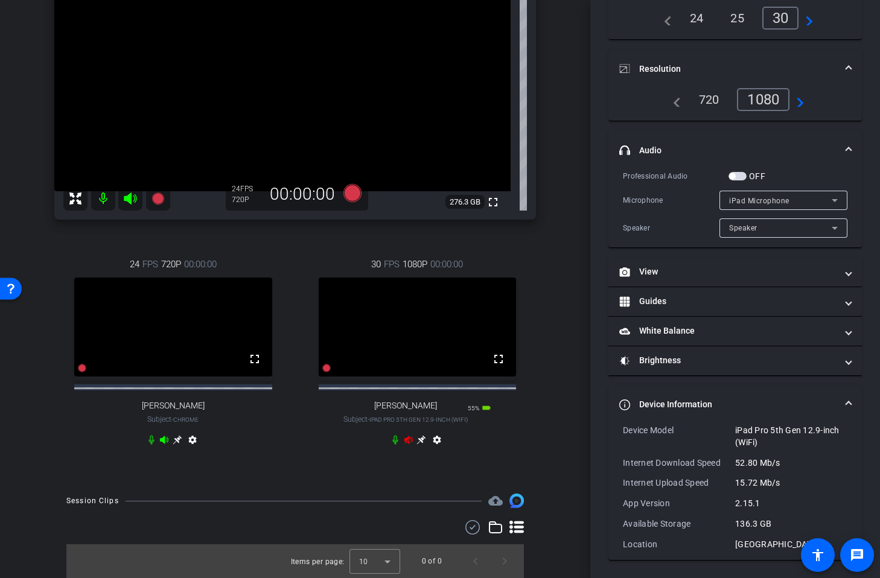
click at [409, 438] on icon at bounding box center [408, 440] width 8 height 8
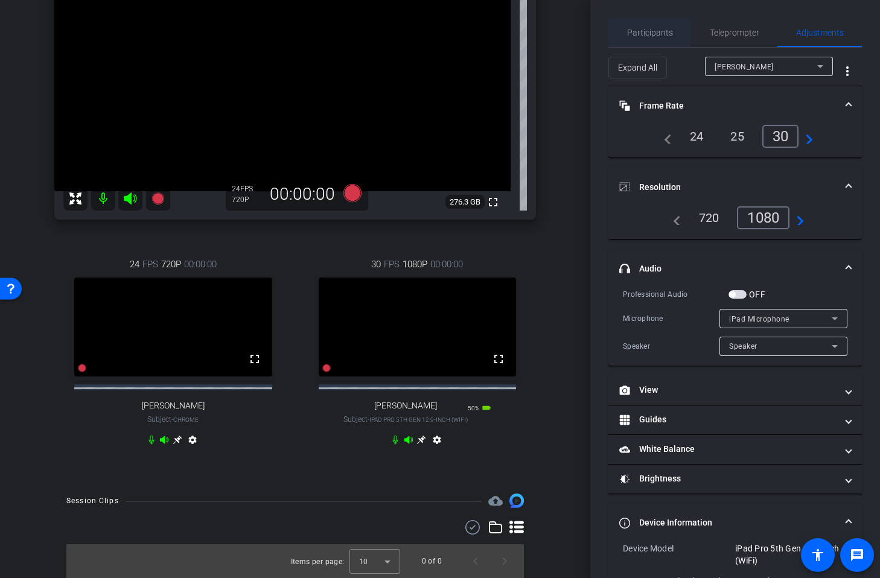
click at [666, 34] on span "Participants" at bounding box center [650, 32] width 46 height 8
